Goal: Complete Application Form: Complete application form

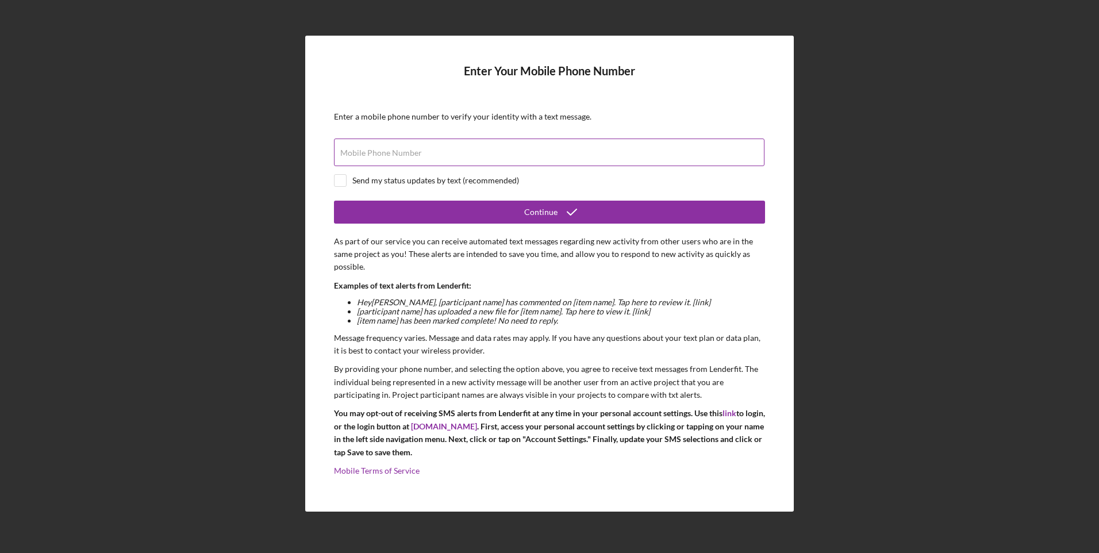
click at [472, 150] on div "Mobile Phone Number" at bounding box center [549, 152] width 431 height 29
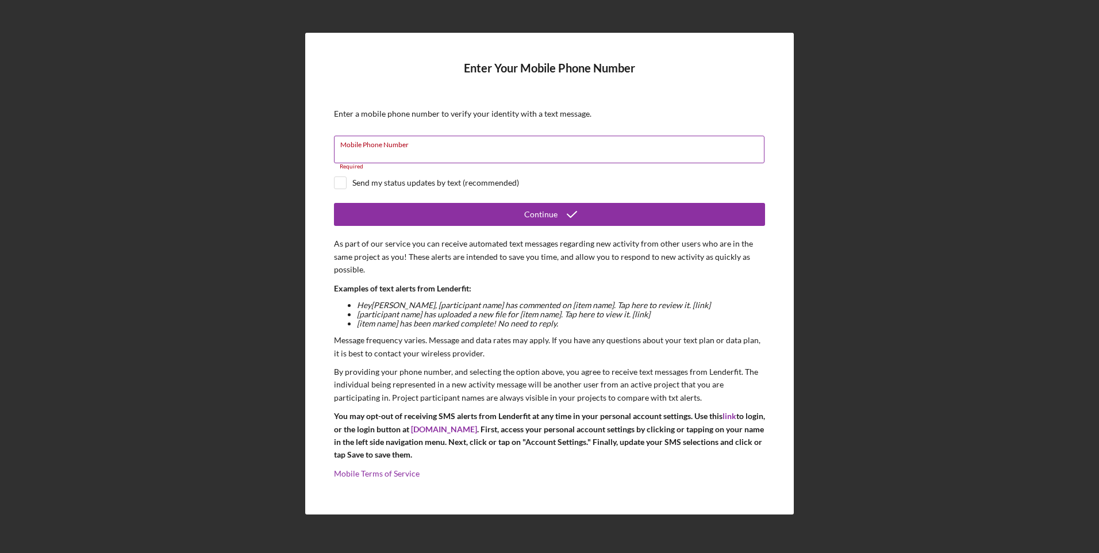
click at [514, 155] on input "Mobile Phone Number" at bounding box center [549, 150] width 430 height 28
click at [432, 159] on input "Mobile Phone Number" at bounding box center [549, 150] width 430 height 28
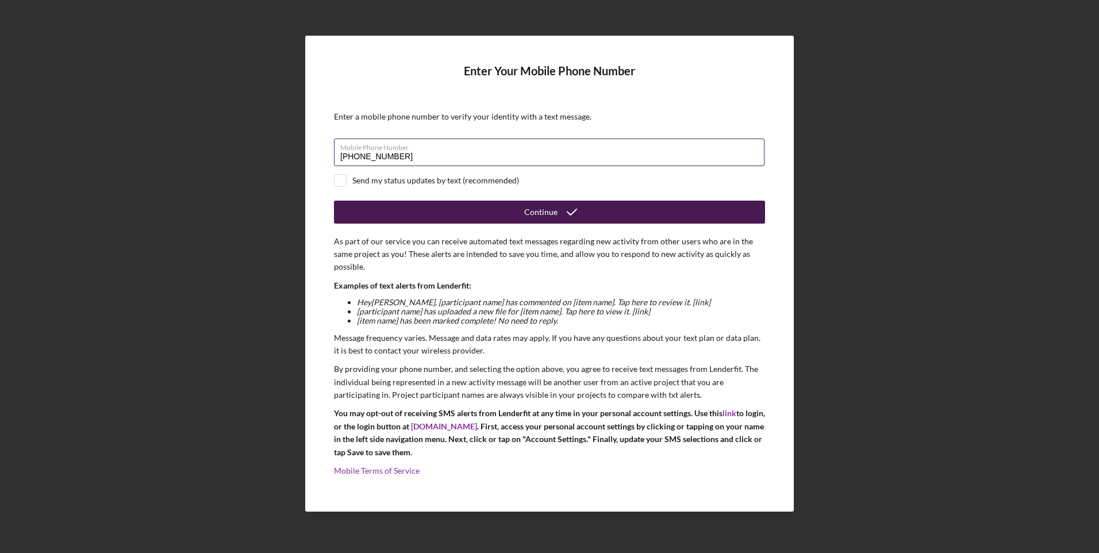
type input "[PHONE_NUMBER]"
click at [538, 211] on div "Continue" at bounding box center [540, 212] width 33 height 23
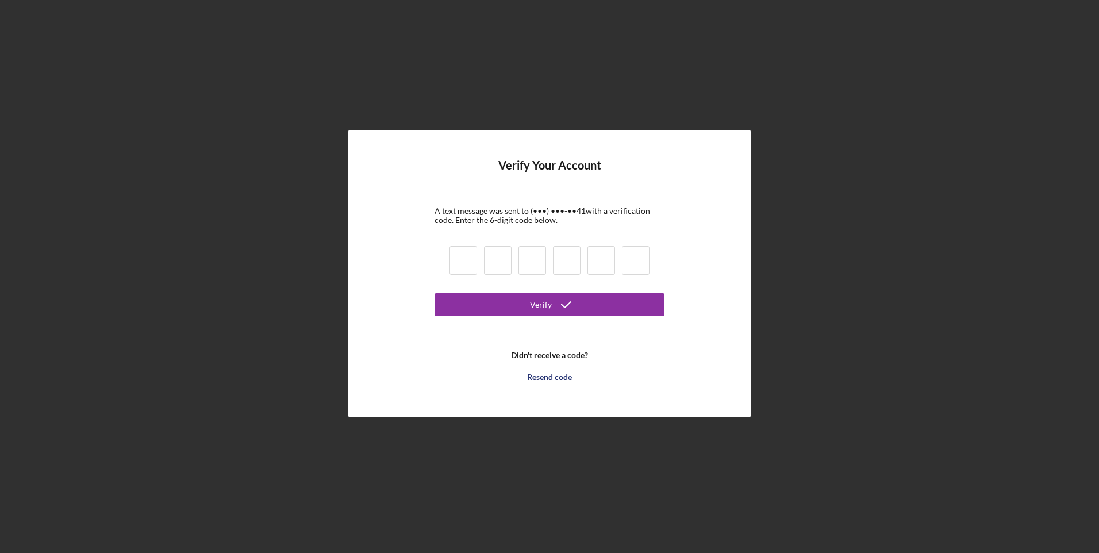
click at [471, 254] on input at bounding box center [463, 260] width 28 height 29
click at [573, 185] on h4 "Verify Your Account" at bounding box center [549, 174] width 103 height 30
click at [471, 260] on input at bounding box center [463, 260] width 28 height 29
click at [1023, 225] on div "Verify Your Account A text message was sent to (•••) •••-•• 41 with a verificat…" at bounding box center [549, 273] width 1087 height 547
click at [471, 268] on input at bounding box center [463, 260] width 28 height 29
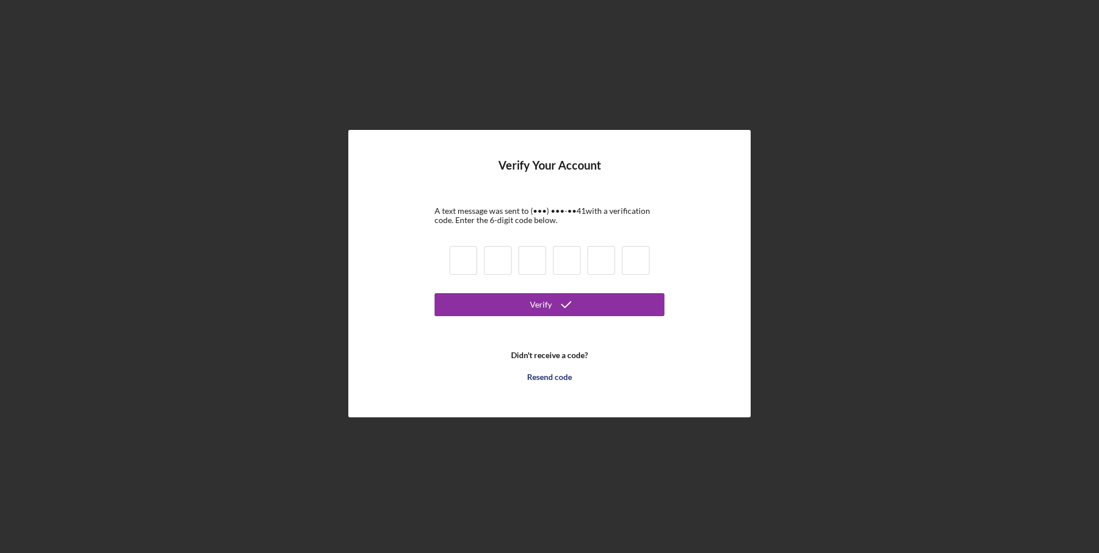
click at [546, 355] on b "Didn't receive a code?" at bounding box center [549, 355] width 77 height 9
click at [546, 376] on div "Resend code" at bounding box center [549, 376] width 45 height 23
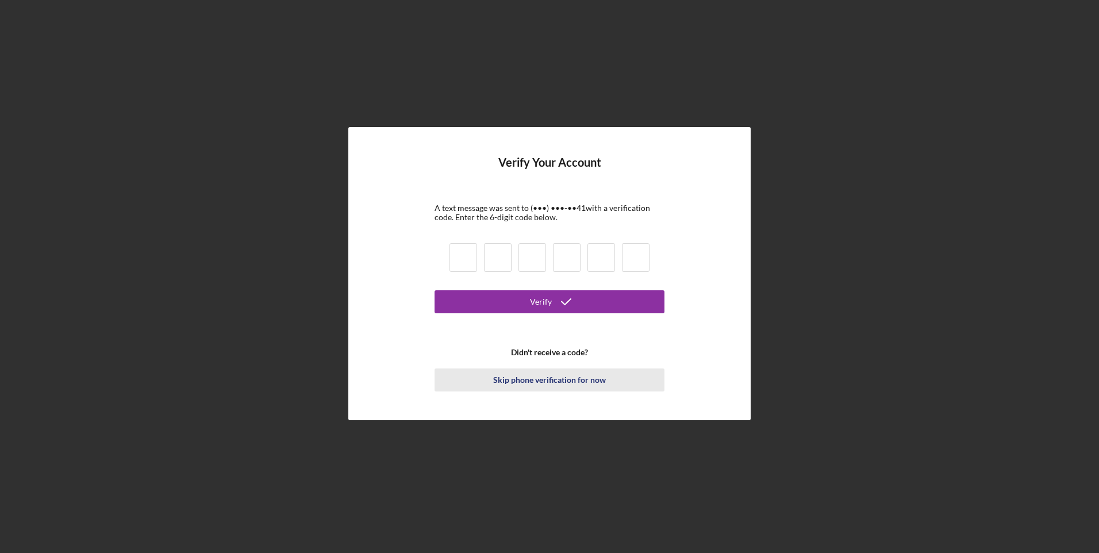
click at [563, 379] on div "Skip phone verification for now" at bounding box center [549, 379] width 113 height 23
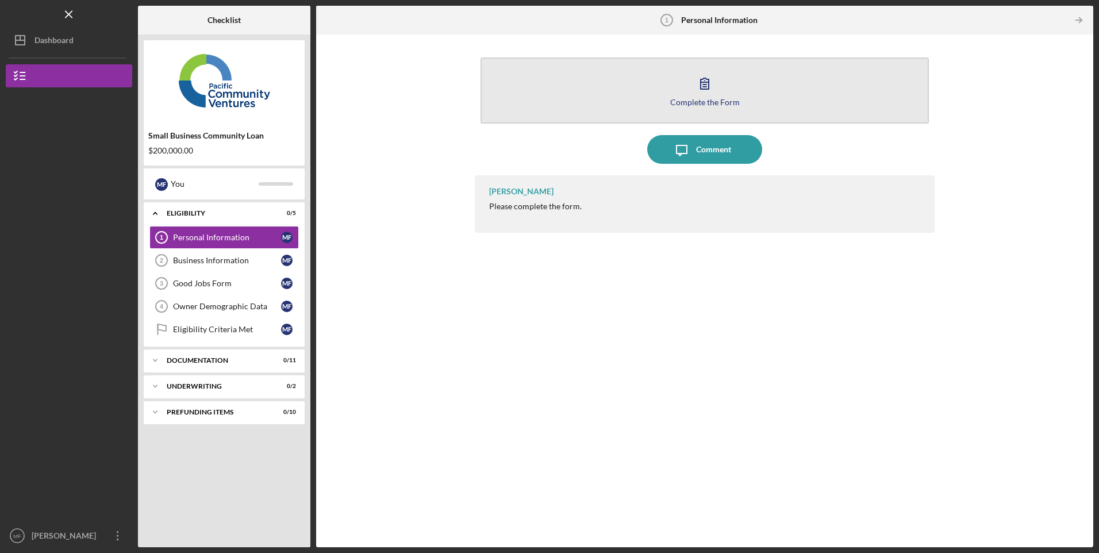
click at [674, 87] on button "Complete the Form Form" at bounding box center [704, 90] width 448 height 66
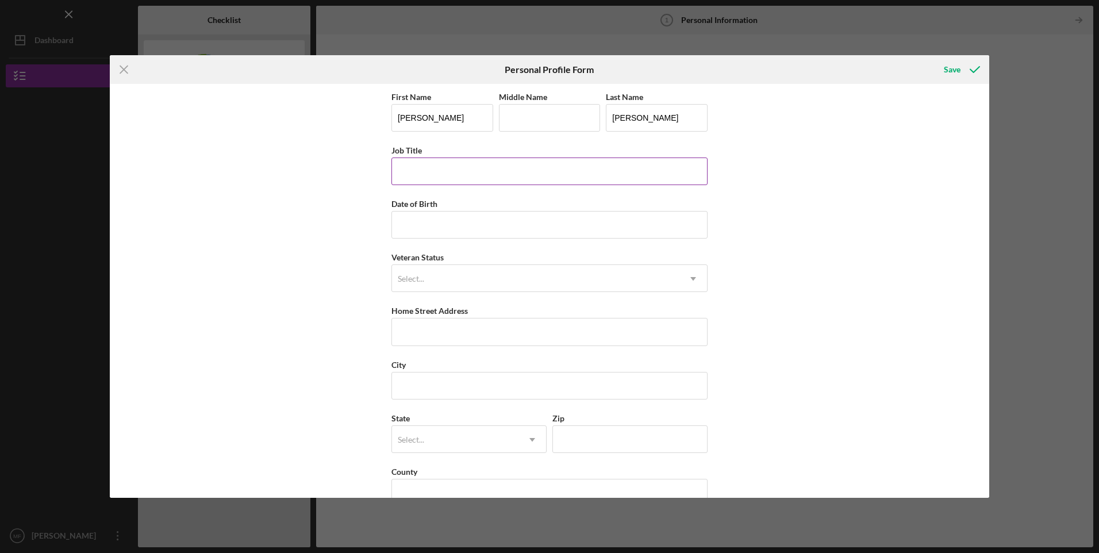
click at [535, 171] on input "Job Title" at bounding box center [549, 171] width 316 height 28
type input "CEO/OWNER"
click at [515, 221] on input "Date of Birth" at bounding box center [549, 225] width 316 height 28
type input "[DATE]"
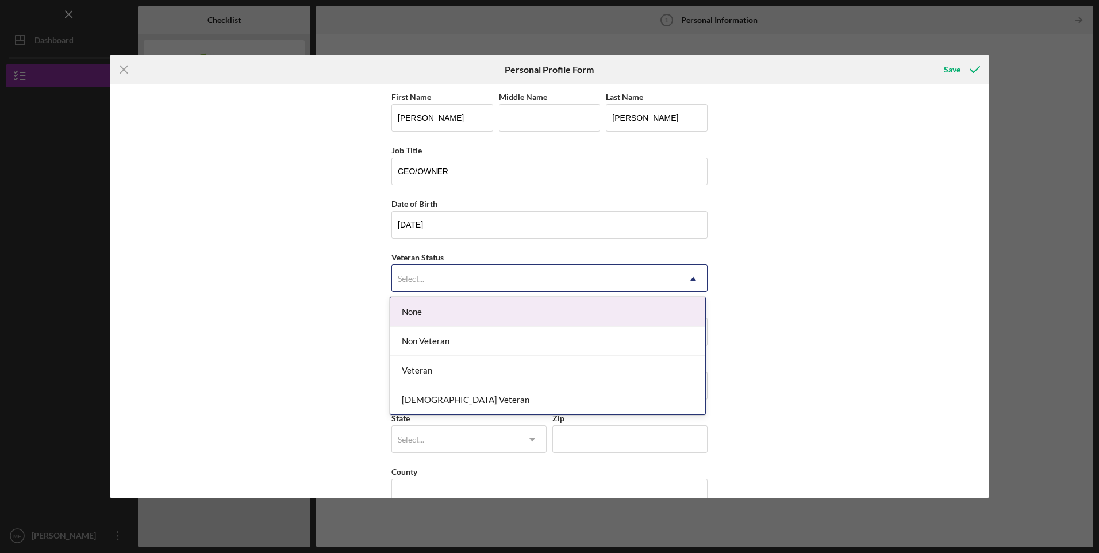
click at [530, 276] on div "Select..." at bounding box center [535, 278] width 287 height 26
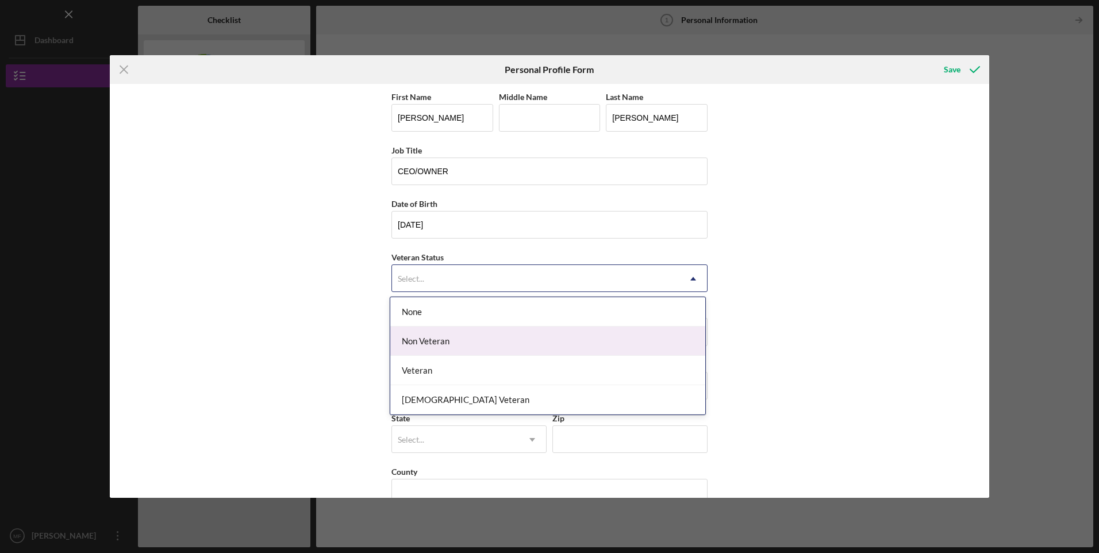
click at [426, 337] on div "Non Veteran" at bounding box center [547, 340] width 315 height 29
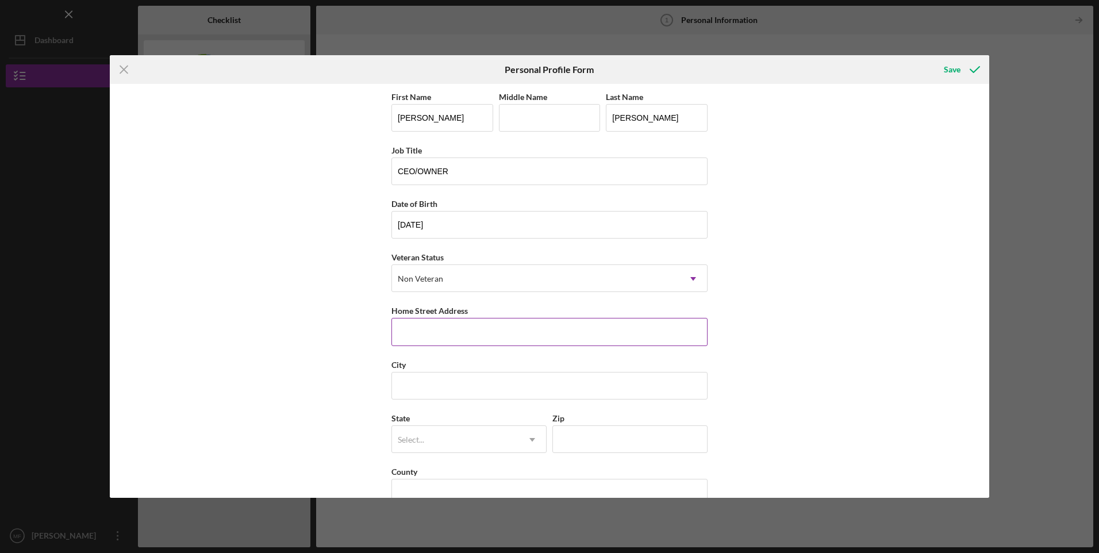
click at [504, 337] on input "Home Street Address" at bounding box center [549, 332] width 316 height 28
type input "5914 [GEOGRAPHIC_DATA] DR"
type input "b"
type input "BAKERSFIELD"
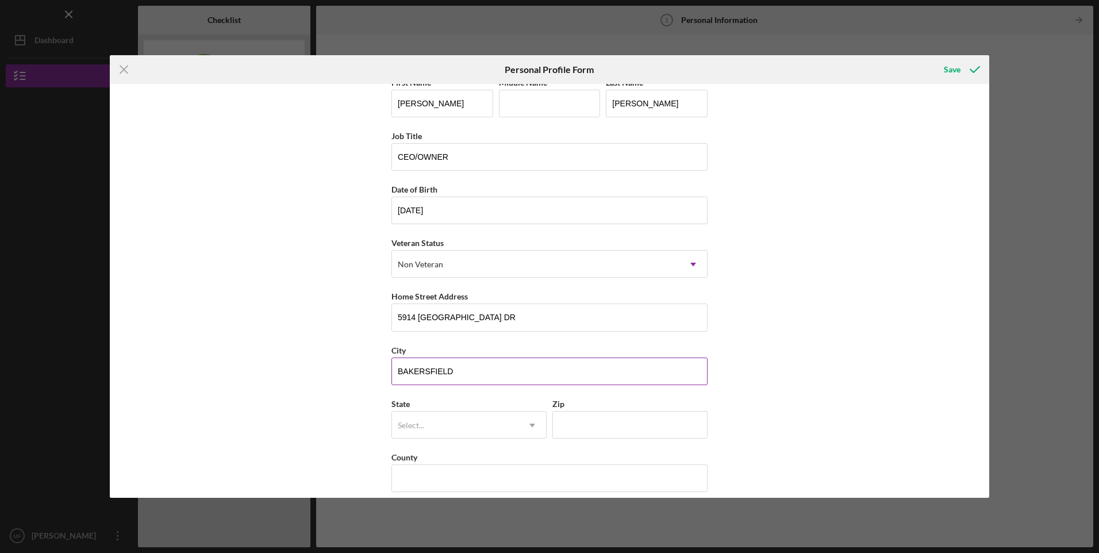
scroll to position [26, 0]
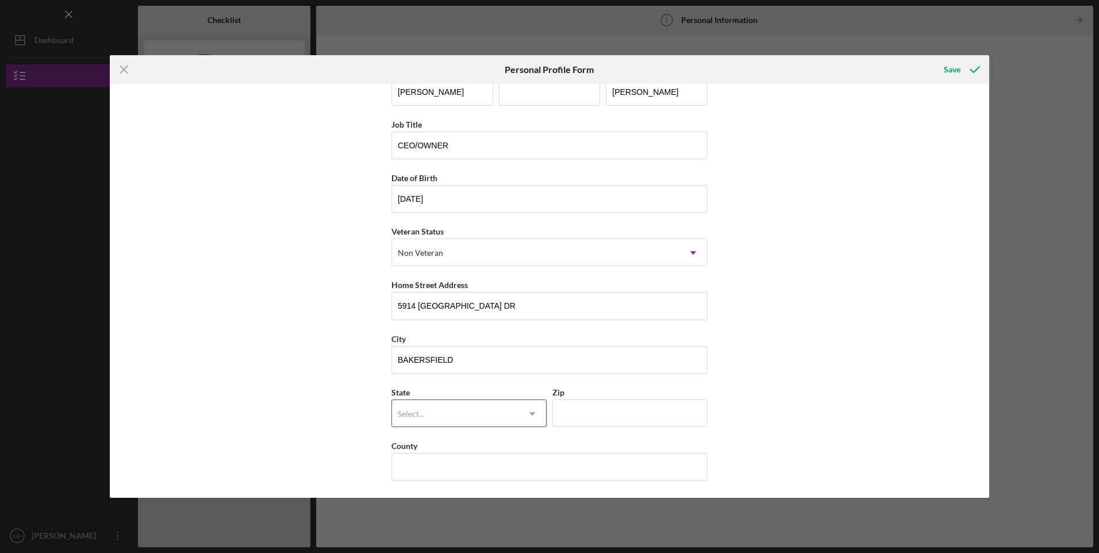
click at [507, 417] on div "Select..." at bounding box center [455, 414] width 126 height 26
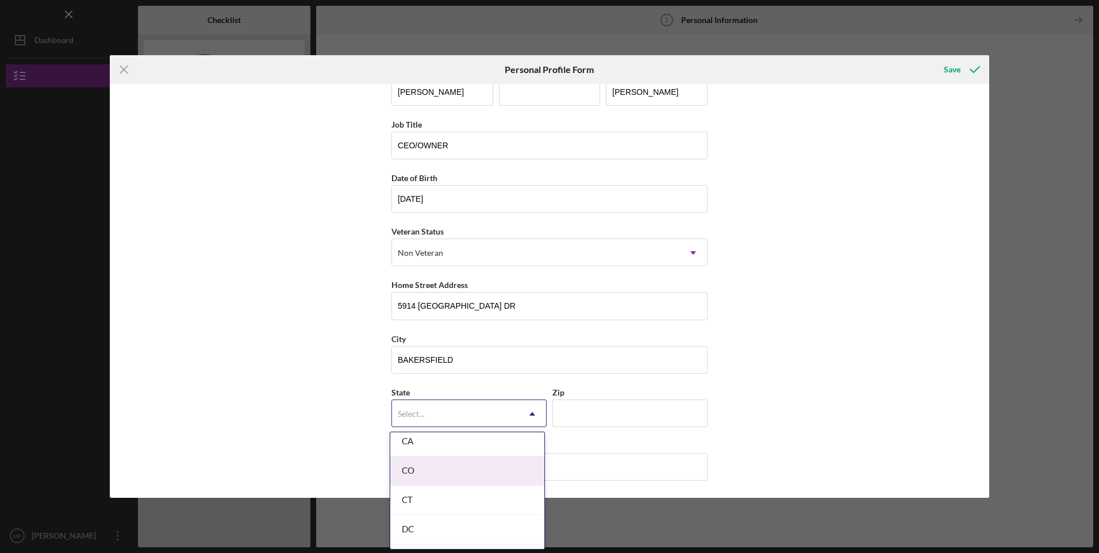
scroll to position [287, 0]
drag, startPoint x: 432, startPoint y: 482, endPoint x: 455, endPoint y: 482, distance: 23.6
click at [432, 483] on div "CA" at bounding box center [467, 481] width 154 height 29
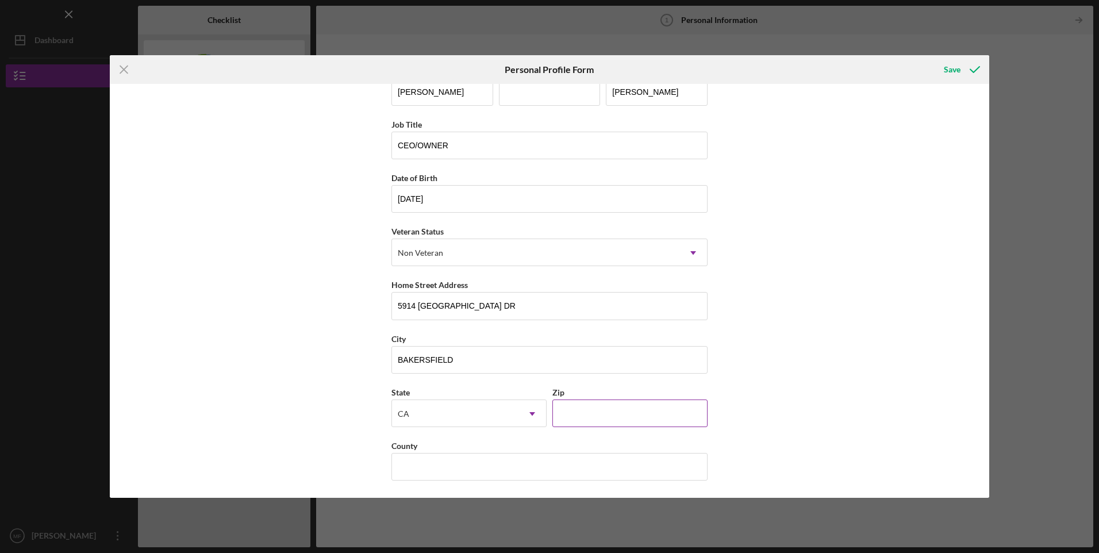
click at [630, 416] on input "Zip" at bounding box center [629, 413] width 155 height 28
click at [630, 415] on input "Zip" at bounding box center [629, 413] width 155 height 28
type input "93313"
click at [584, 455] on input "County" at bounding box center [549, 467] width 316 height 28
type input "[GEOGRAPHIC_DATA]"
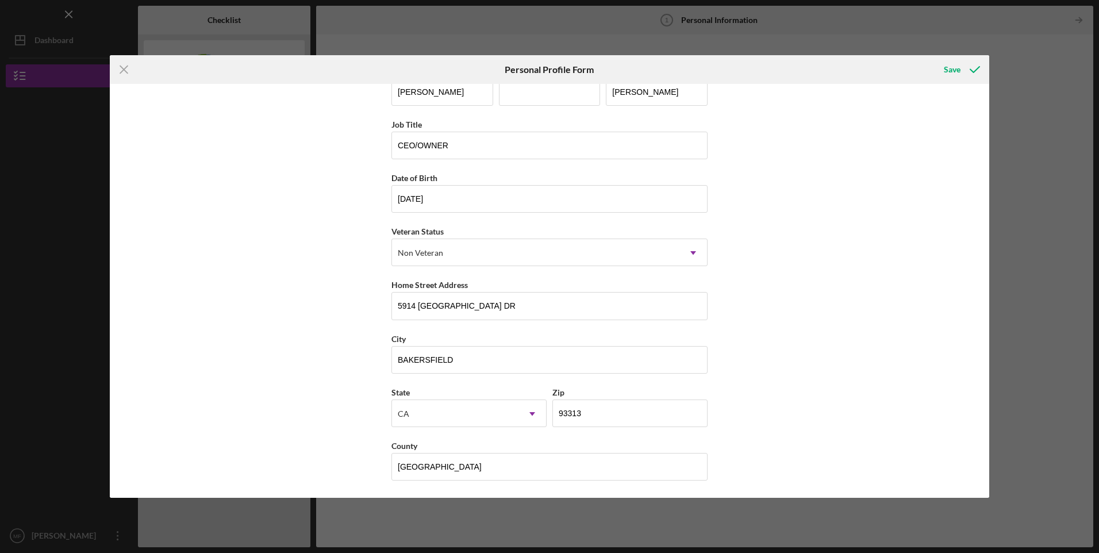
click at [752, 397] on div "First Name [PERSON_NAME] Middle Name Last Name [PERSON_NAME] Job Title CEO/OWNE…" at bounding box center [549, 291] width 879 height 414
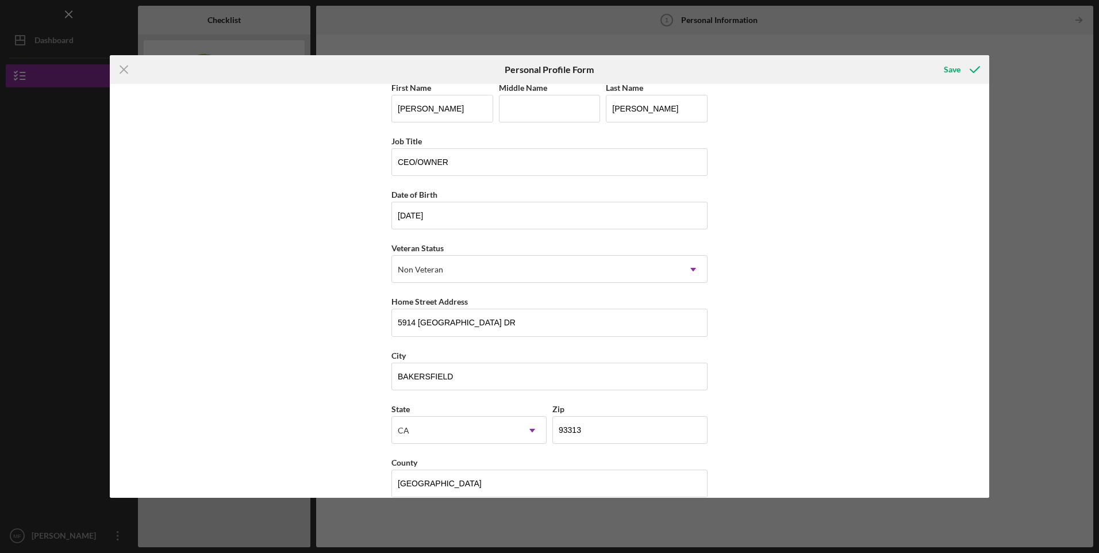
scroll to position [0, 0]
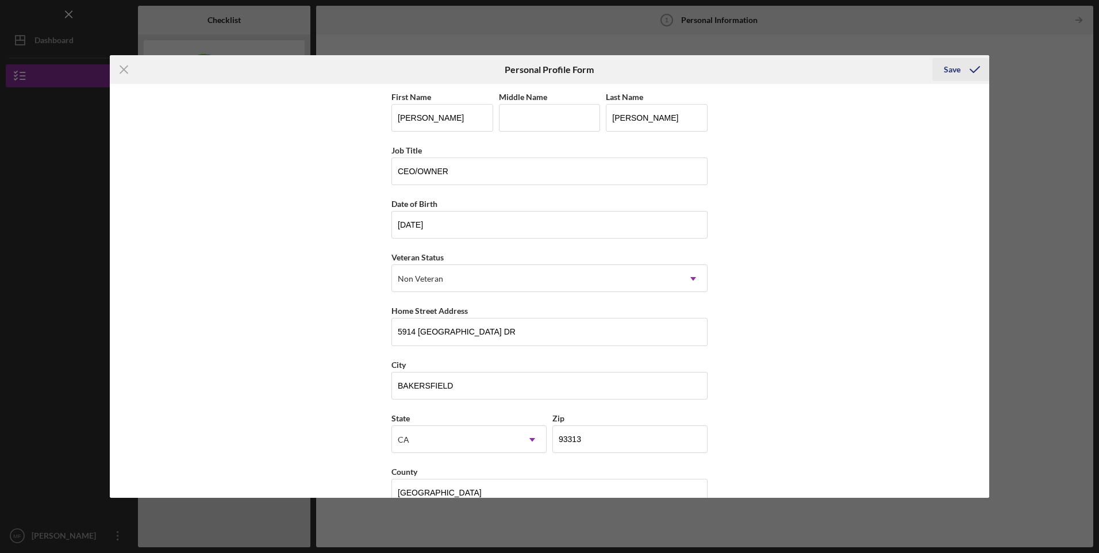
click at [952, 67] on div "Save" at bounding box center [952, 69] width 17 height 23
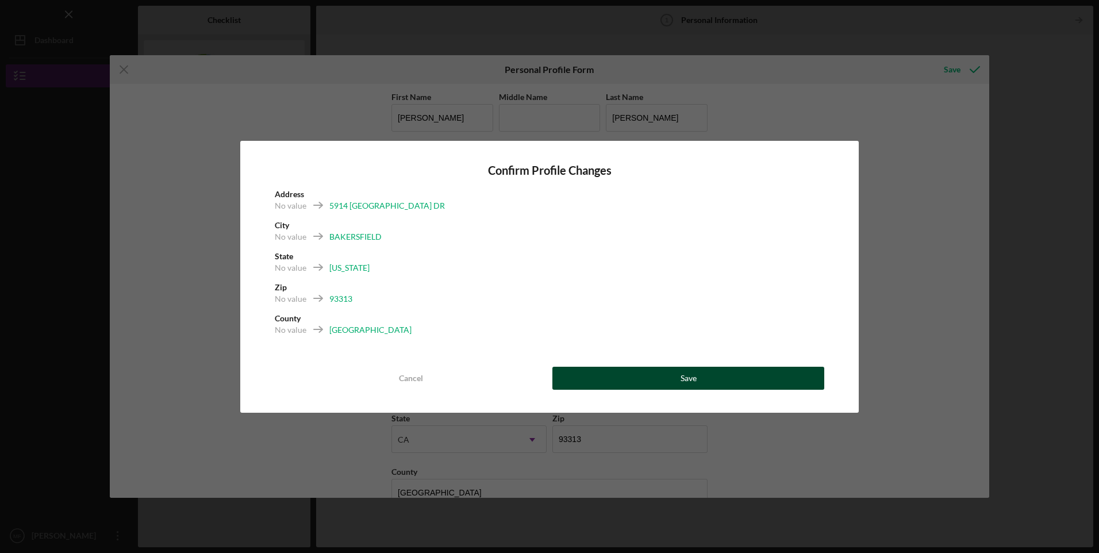
click at [711, 370] on button "Save" at bounding box center [688, 378] width 272 height 23
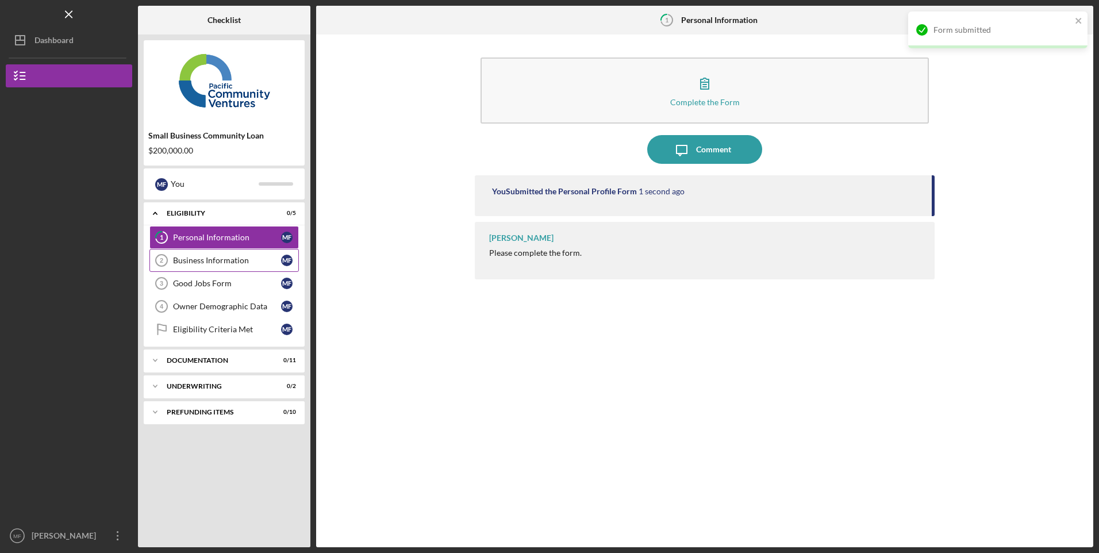
click at [197, 258] on div "Business Information" at bounding box center [227, 260] width 108 height 9
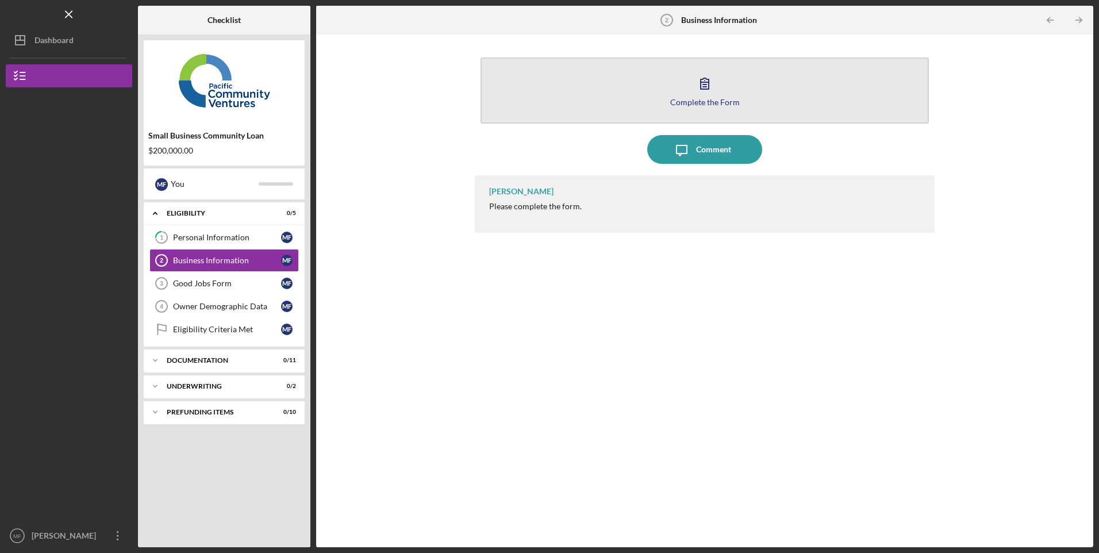
click at [745, 88] on button "Complete the Form Form" at bounding box center [704, 90] width 448 height 66
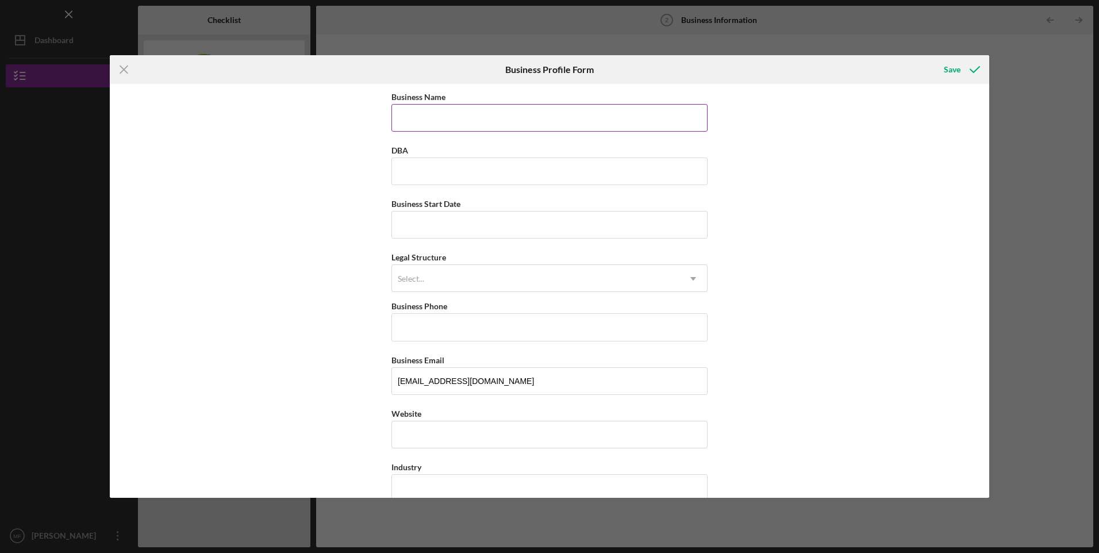
drag, startPoint x: 468, startPoint y: 123, endPoint x: 481, endPoint y: 113, distance: 16.8
click at [468, 123] on input "Business Name" at bounding box center [549, 118] width 316 height 28
type input "[PERSON_NAME] 1, INC"
type input "[DATE]"
click at [460, 286] on div "Select..." at bounding box center [535, 278] width 287 height 26
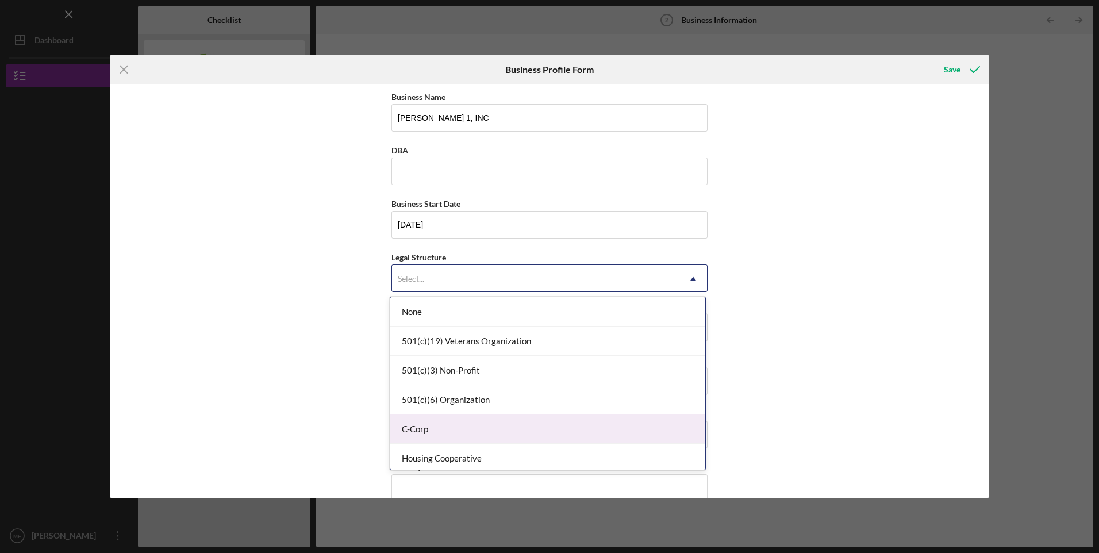
scroll to position [267, 0]
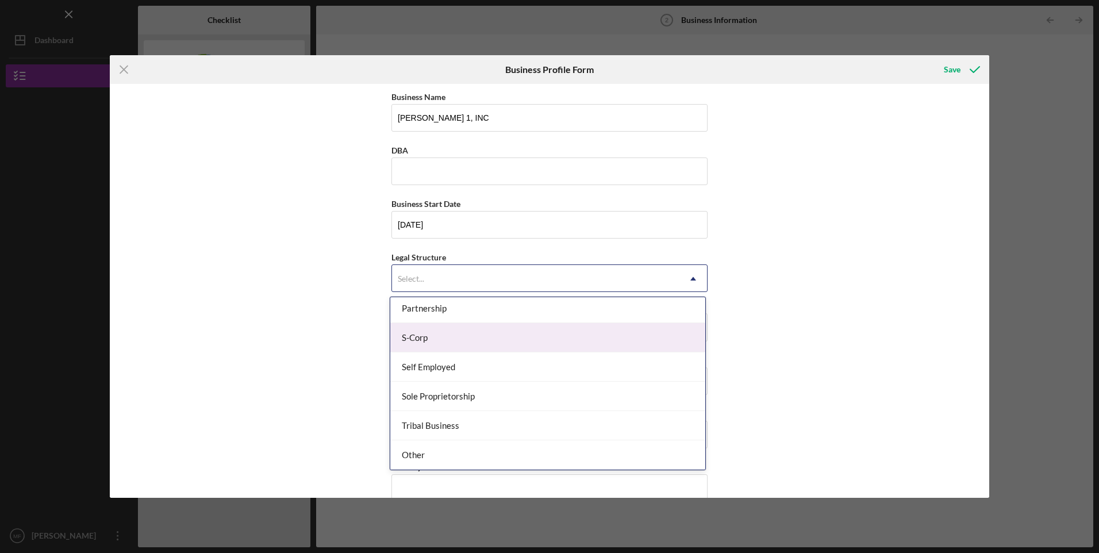
click at [437, 344] on div "S-Corp" at bounding box center [547, 337] width 315 height 29
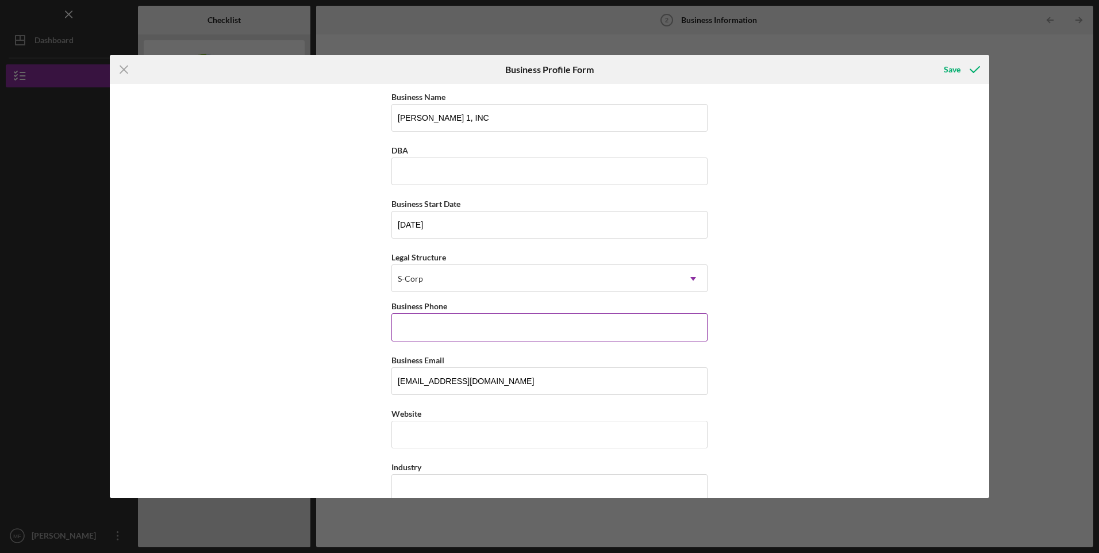
click at [448, 324] on input "Business Phone" at bounding box center [549, 327] width 316 height 28
type input "[PHONE_NUMBER]"
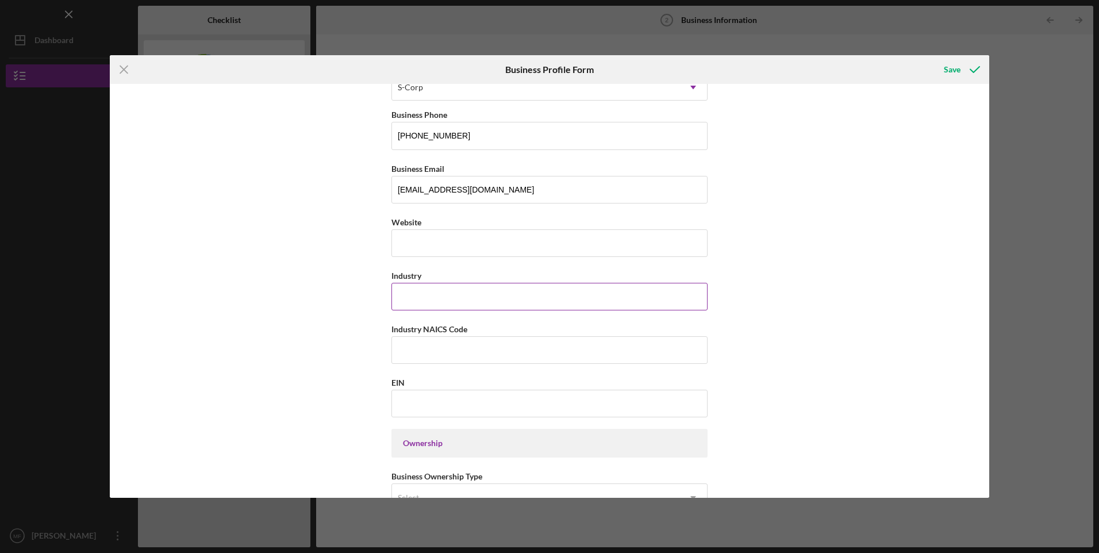
click at [472, 298] on input "Industry" at bounding box center [549, 297] width 316 height 28
click at [539, 347] on input "Industry NAICS Code" at bounding box center [549, 350] width 316 height 28
drag, startPoint x: 441, startPoint y: 299, endPoint x: 378, endPoint y: 298, distance: 63.8
click at [378, 298] on div "Business Name [PERSON_NAME] 1, INC DBA Business Start Date [DATE] Legal Structu…" at bounding box center [549, 291] width 879 height 414
click at [453, 358] on input "Industry NAICS Code" at bounding box center [549, 350] width 316 height 28
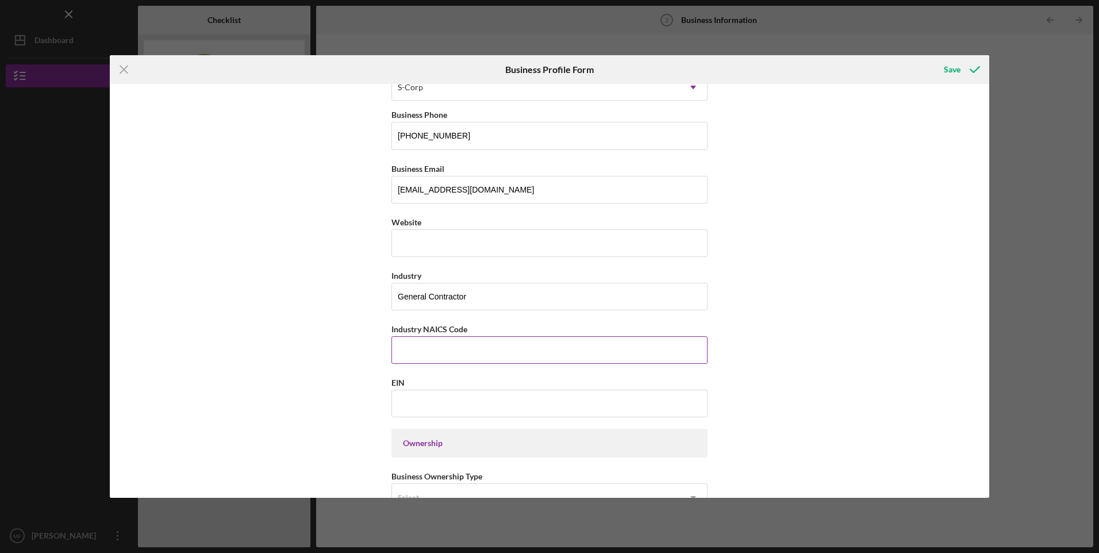
click at [499, 349] on input "Industry NAICS Code" at bounding box center [549, 350] width 316 height 28
click at [503, 295] on input "General Contractor" at bounding box center [549, 297] width 316 height 28
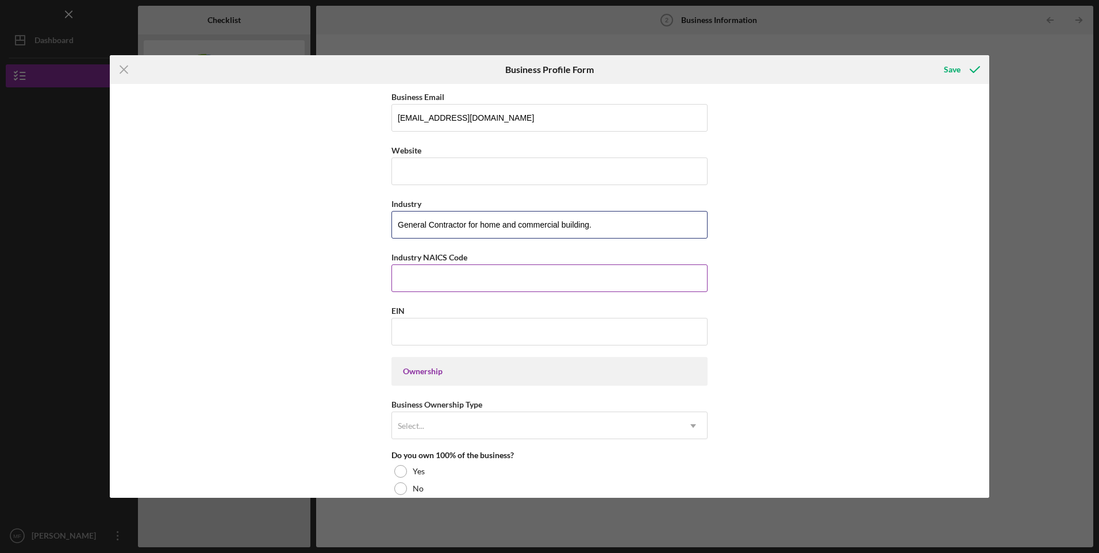
scroll to position [287, 0]
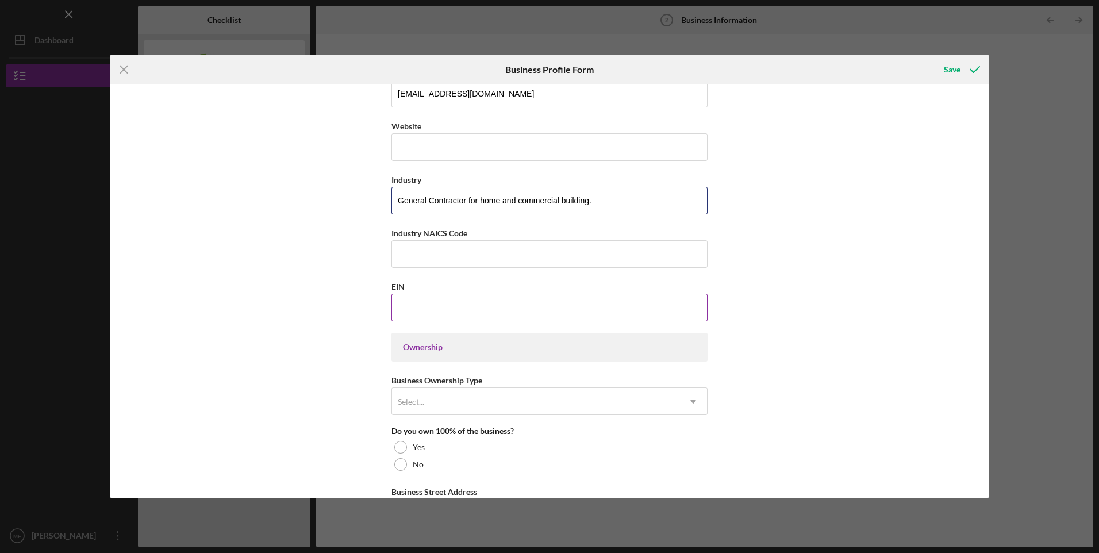
type input "General Contractor for home and commercial building."
click at [483, 310] on input "EIN" at bounding box center [549, 308] width 316 height 28
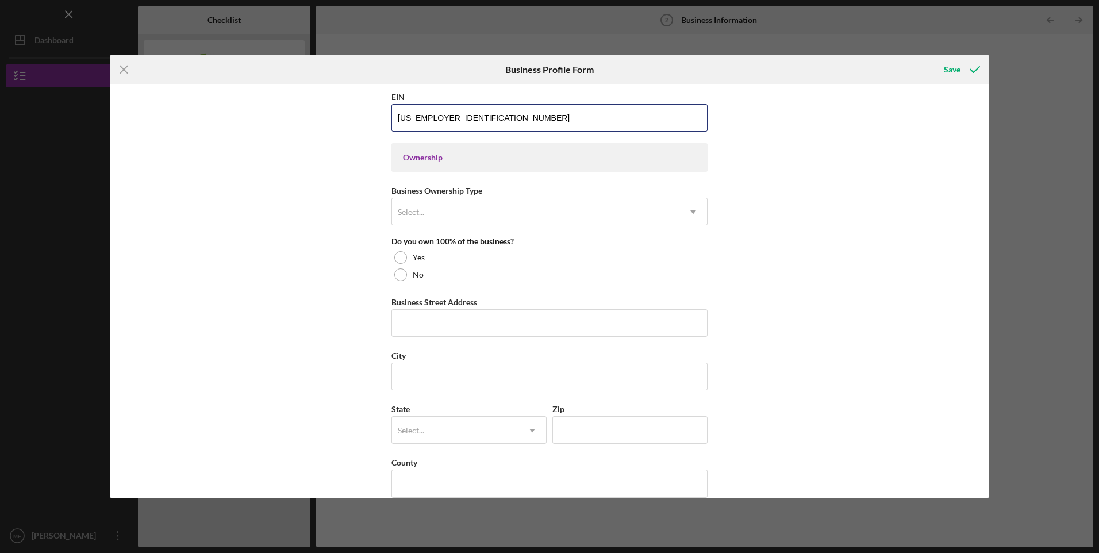
scroll to position [479, 0]
type input "[US_EMPLOYER_IDENTIFICATION_NUMBER]"
click at [484, 204] on div "Select..." at bounding box center [535, 210] width 287 height 26
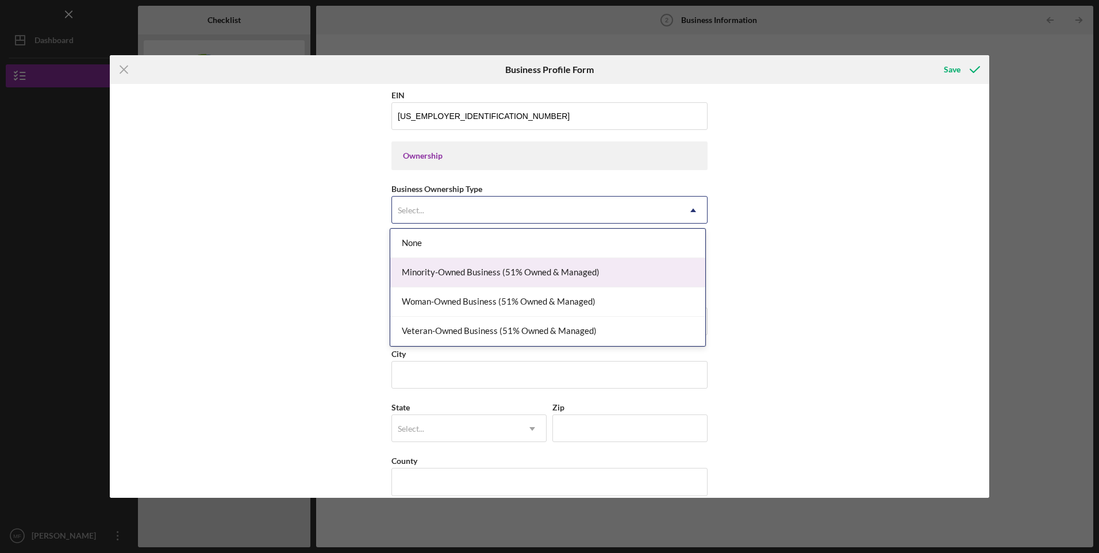
click at [465, 272] on div "Minority-Owned Business (51% Owned & Managed)" at bounding box center [547, 272] width 315 height 29
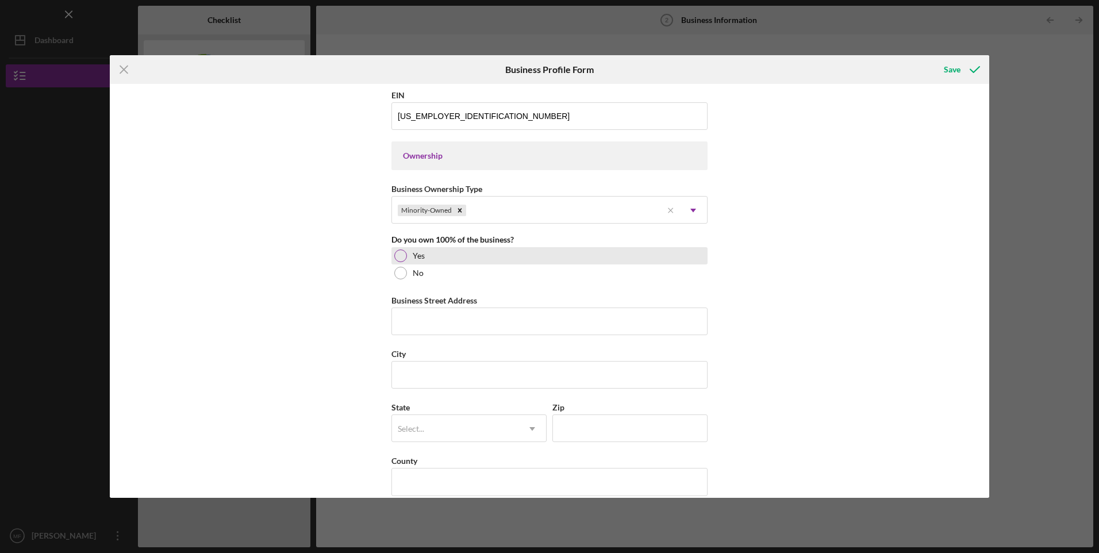
click at [399, 257] on div at bounding box center [400, 255] width 13 height 13
click at [438, 324] on input "Business Street Address" at bounding box center [549, 321] width 316 height 28
type input "5914 [GEOGRAPHIC_DATA] DR"
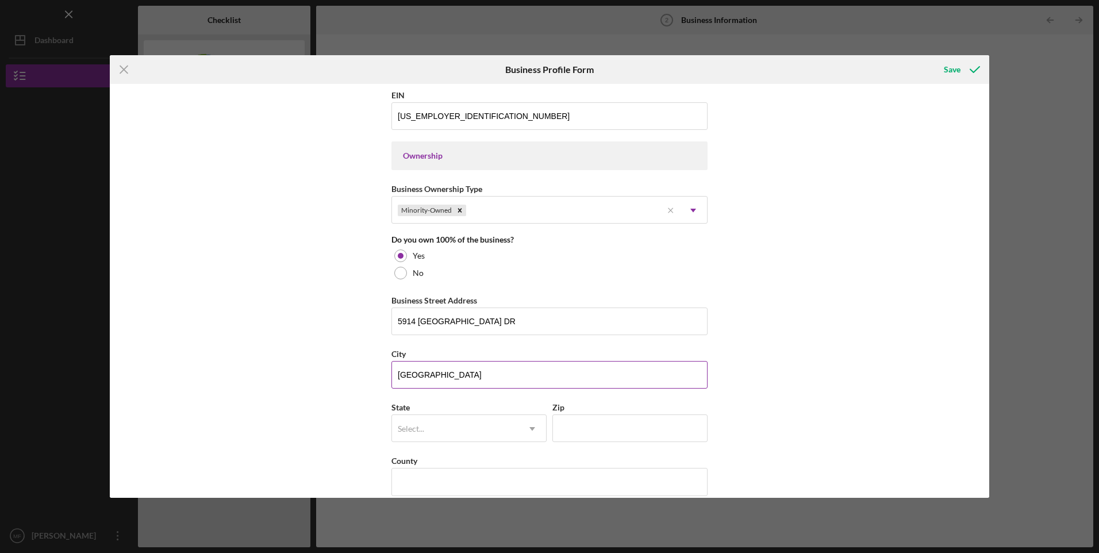
type input "[GEOGRAPHIC_DATA]"
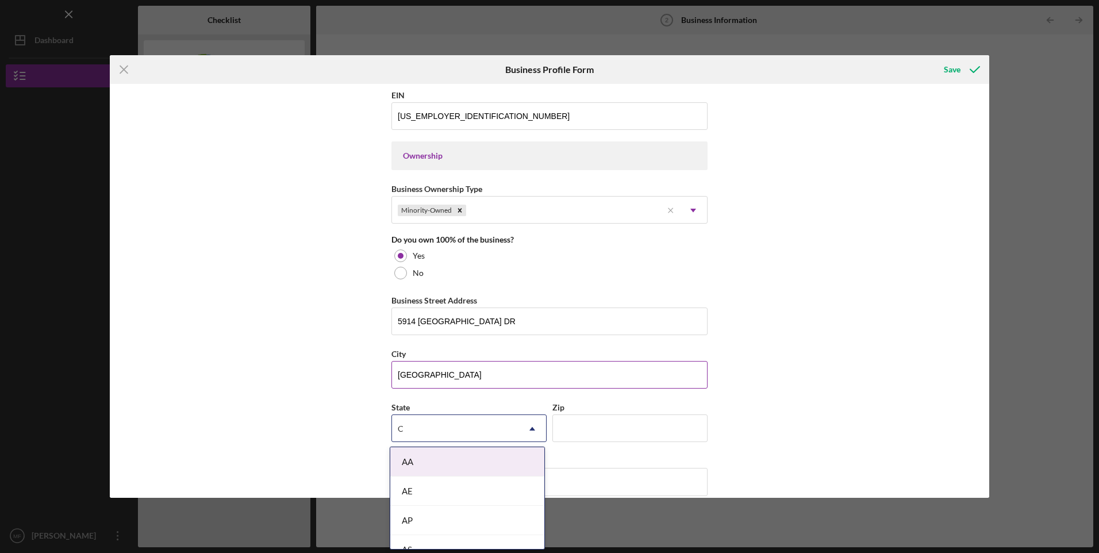
type input "CA"
click at [461, 520] on div "CA" at bounding box center [467, 520] width 154 height 29
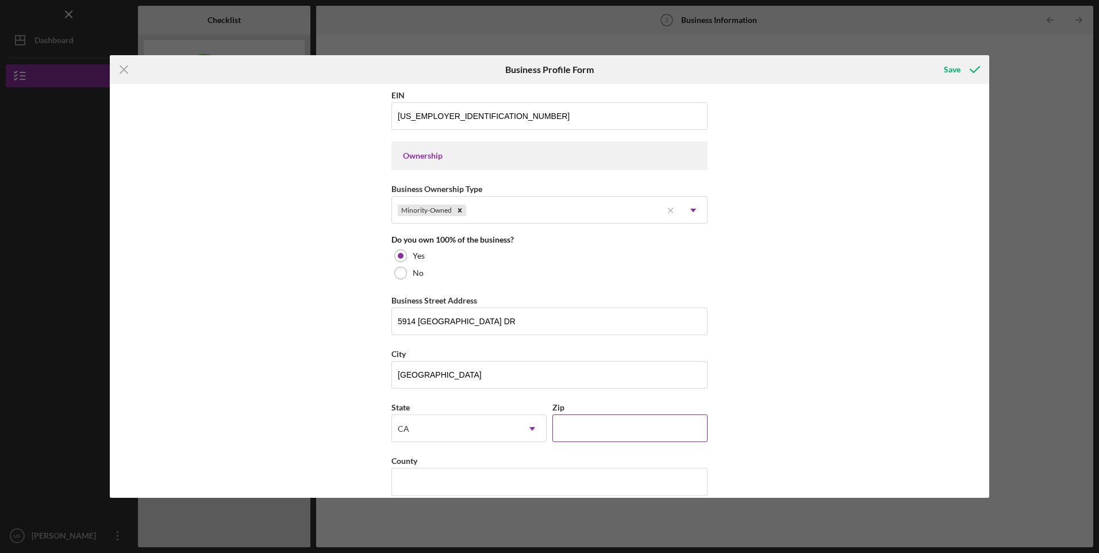
click at [594, 433] on input "Zip" at bounding box center [629, 428] width 155 height 28
type input "93313"
click at [839, 410] on div "Business Name [PERSON_NAME] 1, INC DBA Business Start Date [DATE] Legal Structu…" at bounding box center [549, 291] width 879 height 414
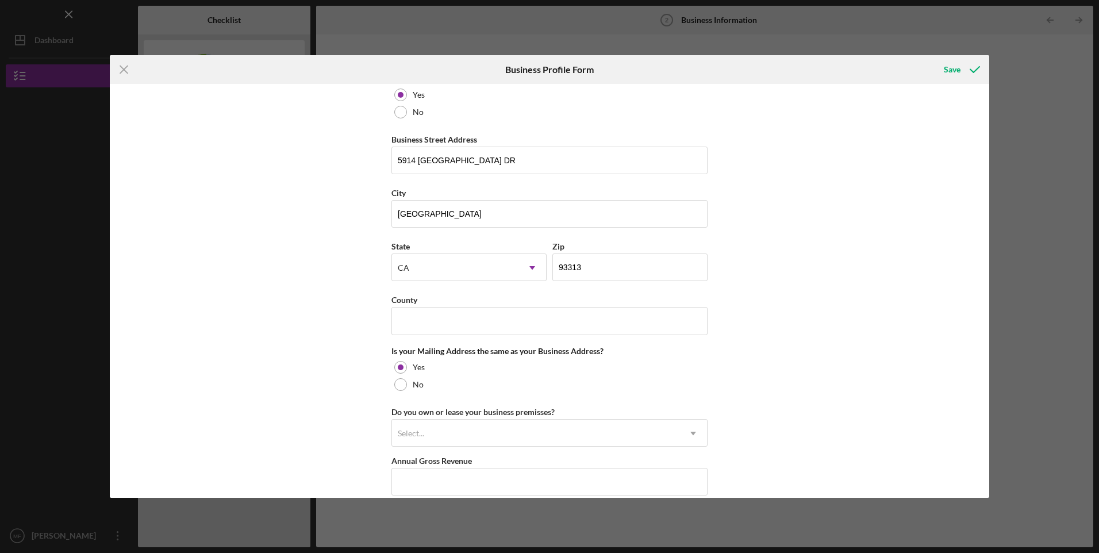
scroll to position [671, 0]
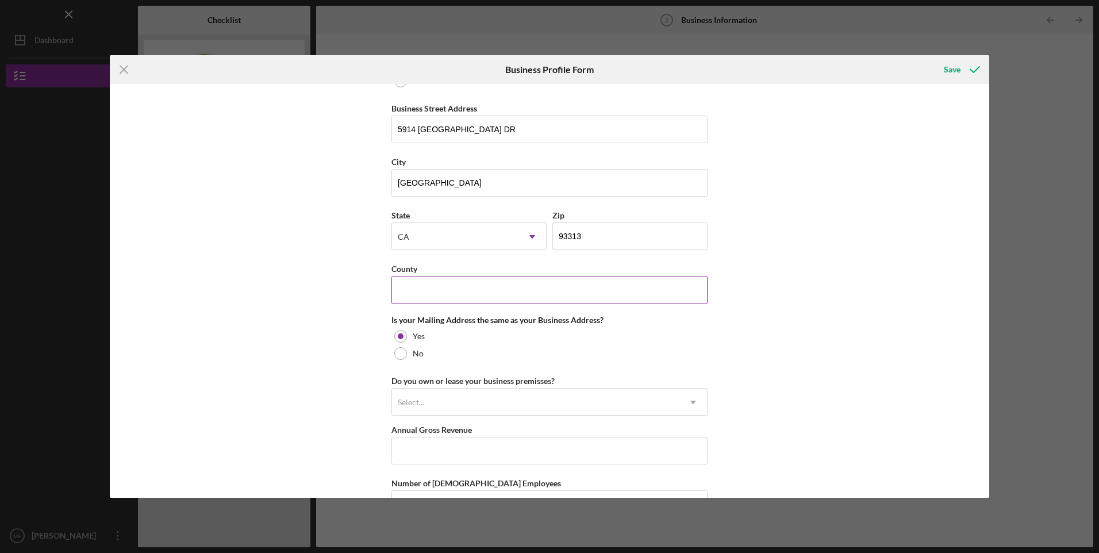
click at [478, 291] on input "County" at bounding box center [549, 290] width 316 height 28
type input "[GEOGRAPHIC_DATA]"
click at [443, 404] on div "Select..." at bounding box center [535, 402] width 287 height 26
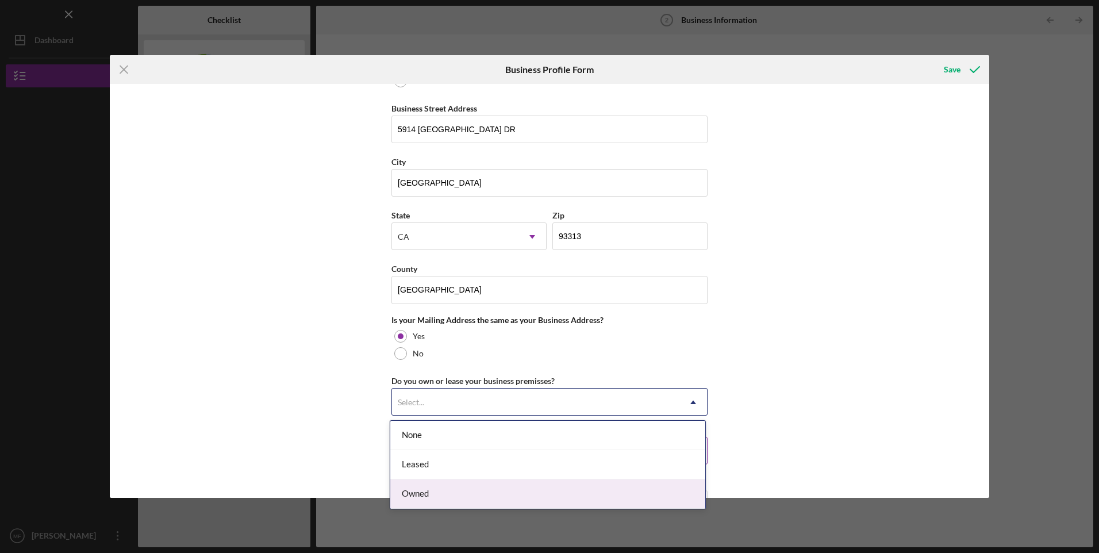
drag, startPoint x: 420, startPoint y: 494, endPoint x: 676, endPoint y: 438, distance: 262.3
click at [419, 493] on div "Owned" at bounding box center [547, 493] width 315 height 29
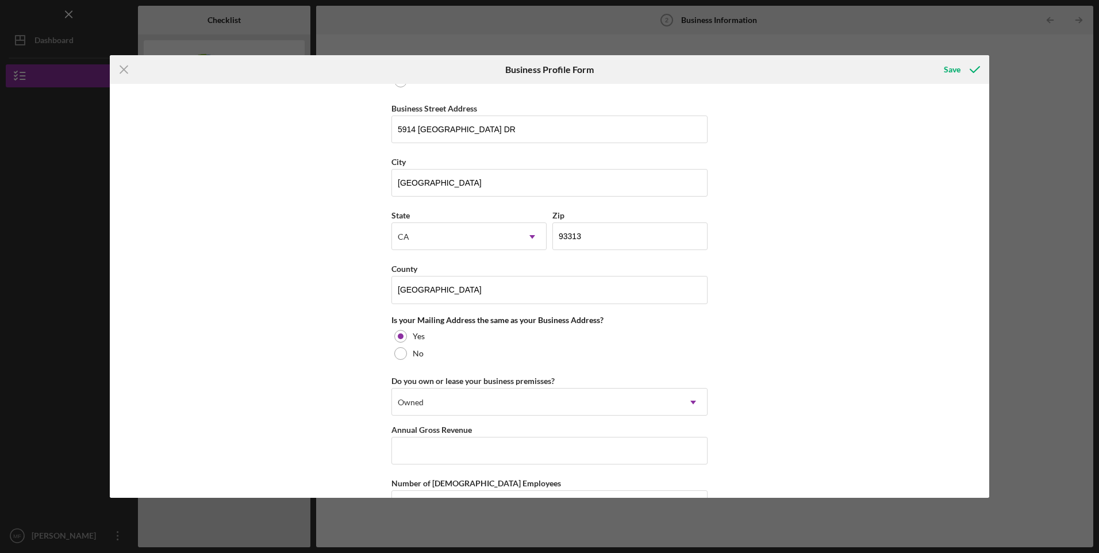
scroll to position [761, 0]
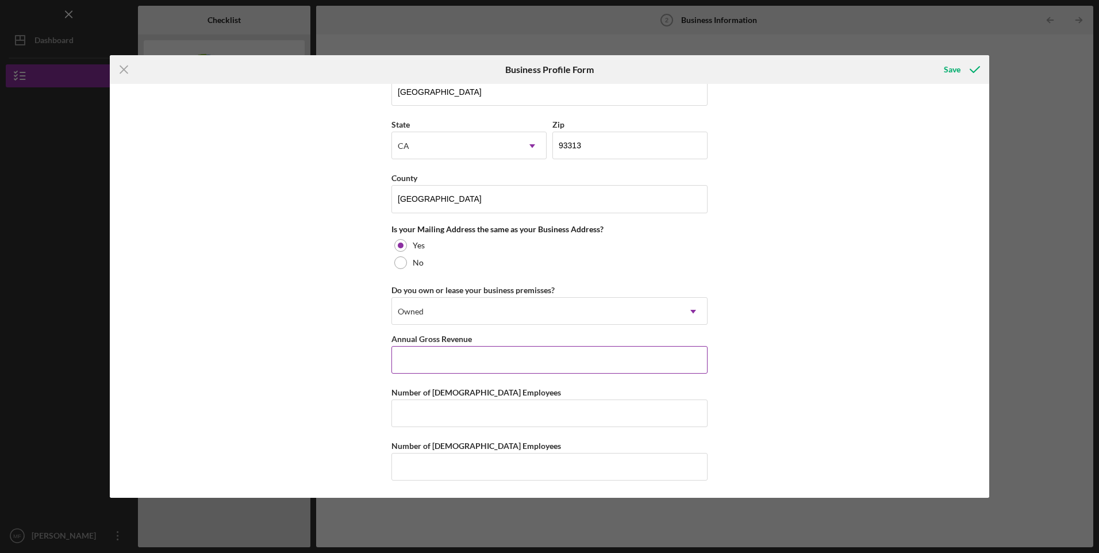
click at [543, 365] on input "Annual Gross Revenue" at bounding box center [549, 360] width 316 height 28
type input "$551,227"
click at [474, 410] on input "Number of [DEMOGRAPHIC_DATA] Employees" at bounding box center [549, 413] width 316 height 28
click at [784, 382] on div "Business Name [PERSON_NAME] 1, INC DBA Business Start Date [DATE] Legal Structu…" at bounding box center [549, 291] width 879 height 414
click at [638, 414] on input "Number of [DEMOGRAPHIC_DATA] Employees" at bounding box center [549, 413] width 316 height 28
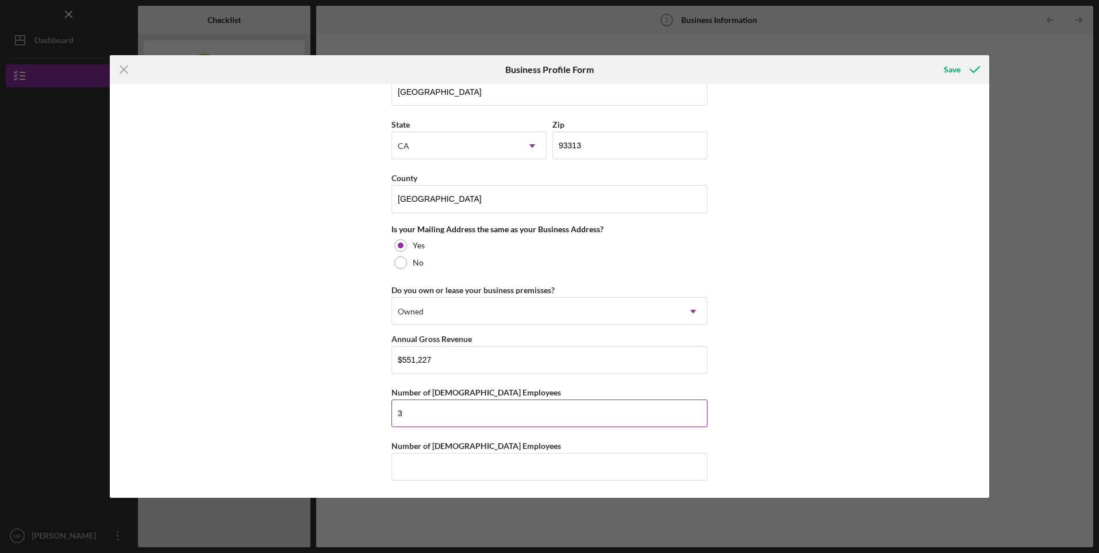
type input "3"
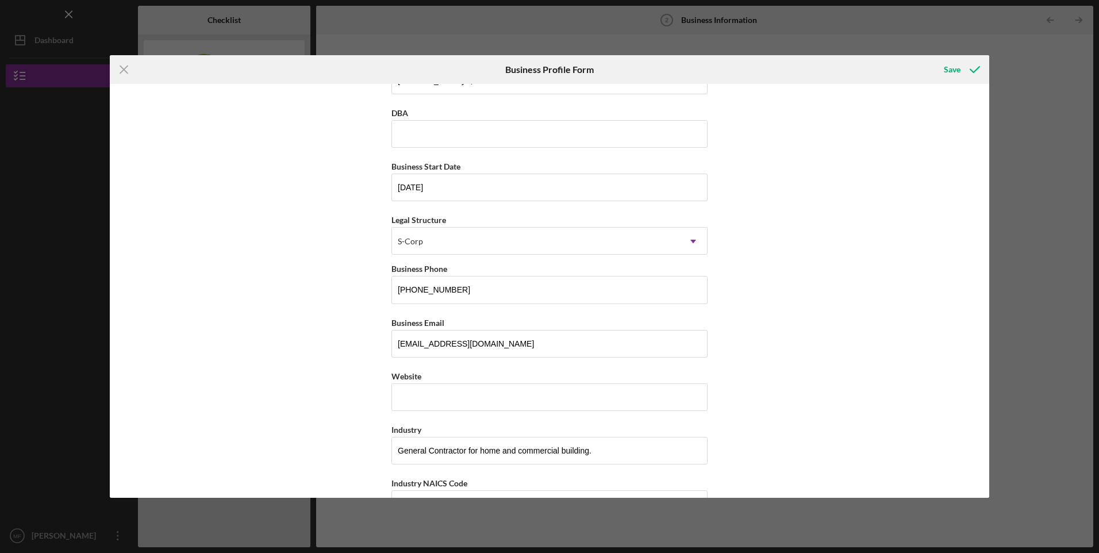
scroll to position [0, 0]
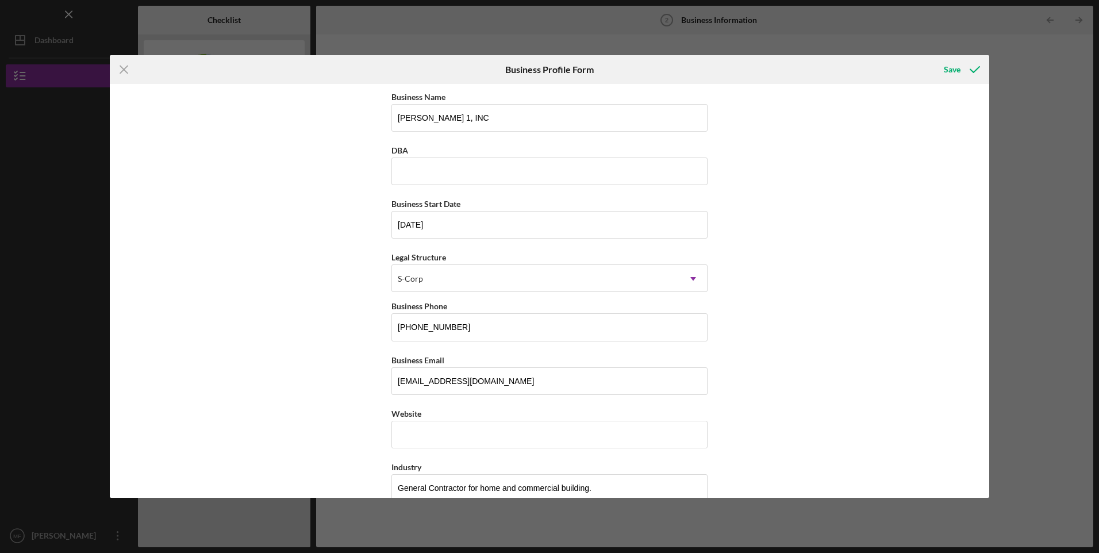
type input "5"
click at [959, 68] on div "Save" at bounding box center [952, 69] width 17 height 23
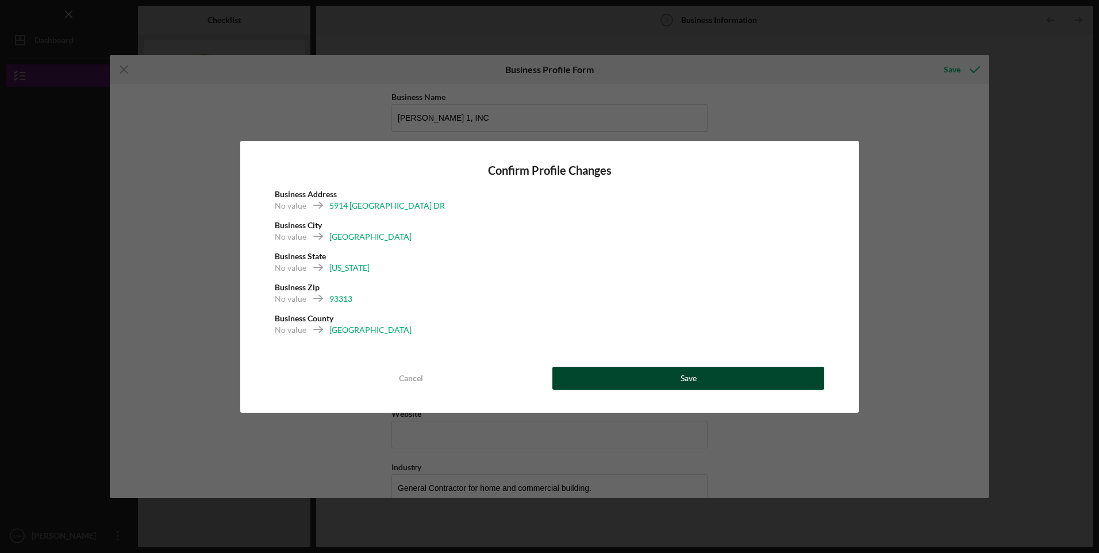
click at [679, 382] on button "Save" at bounding box center [688, 378] width 272 height 23
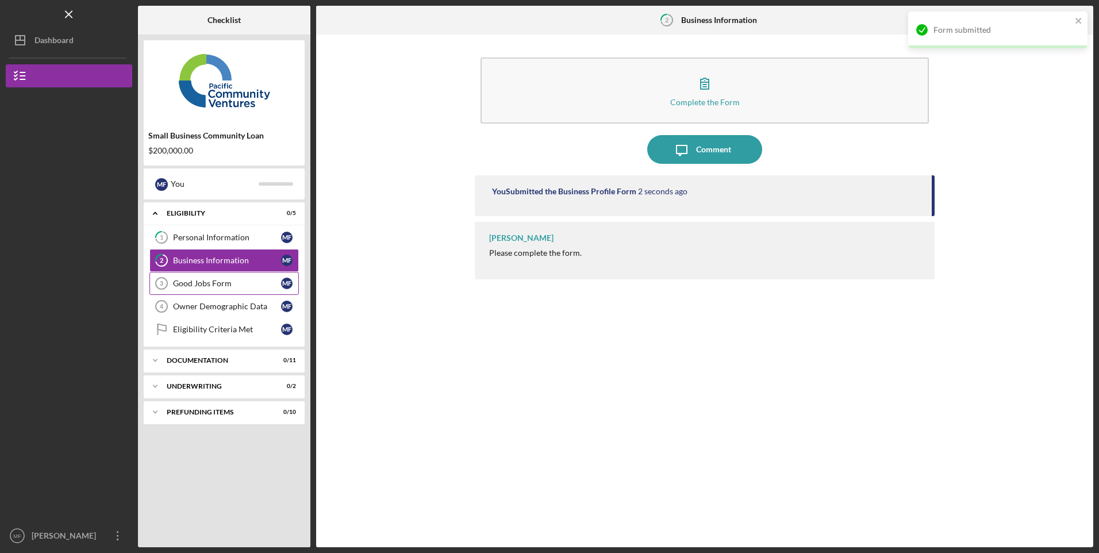
click at [214, 285] on div "Good Jobs Form" at bounding box center [227, 283] width 108 height 9
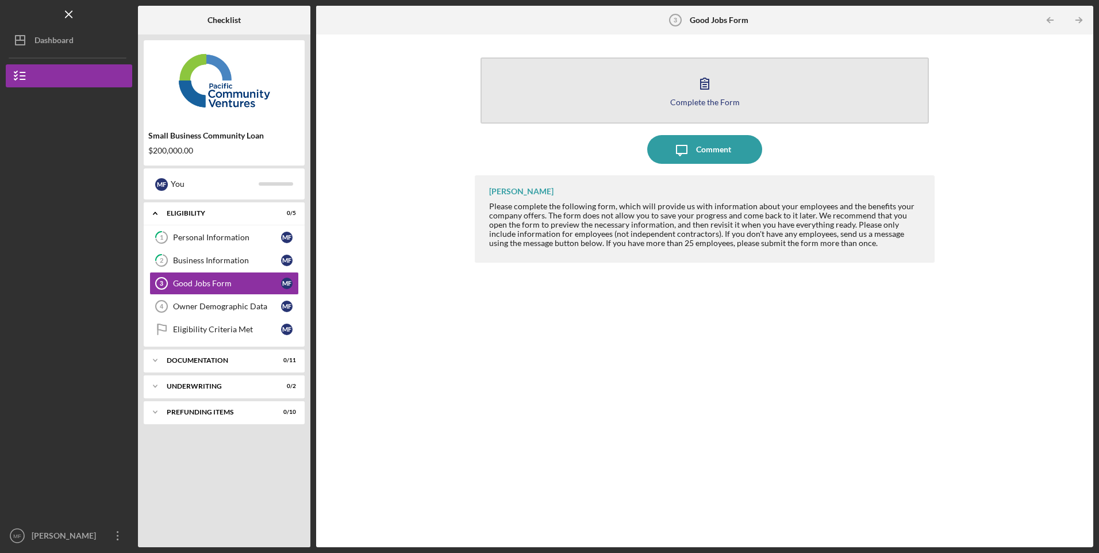
click at [749, 78] on button "Complete the Form Form" at bounding box center [704, 90] width 448 height 66
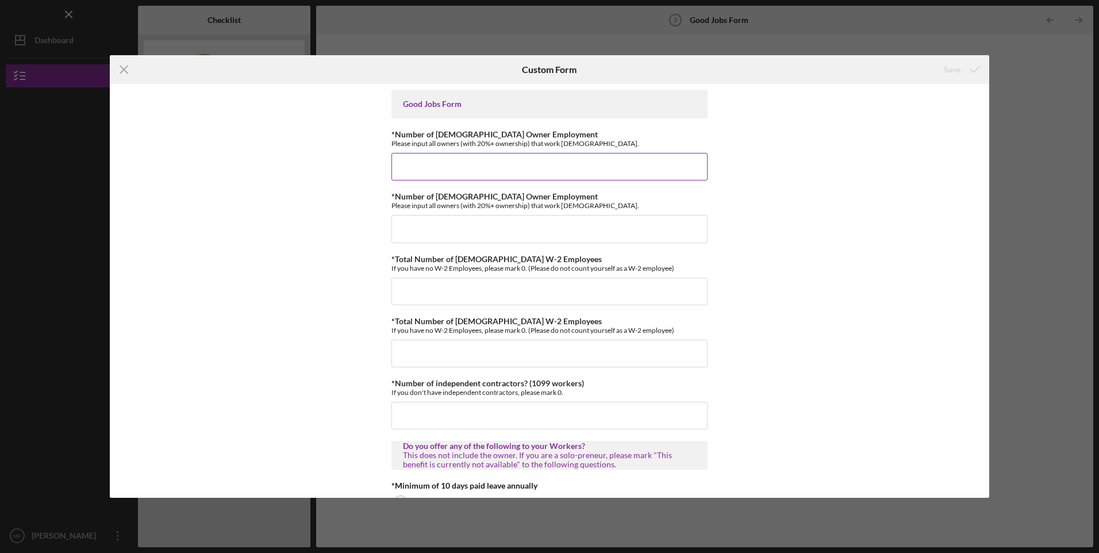
click at [592, 168] on input "*Number of [DEMOGRAPHIC_DATA] Owner Employment" at bounding box center [549, 167] width 316 height 28
type input "1"
type input "0"
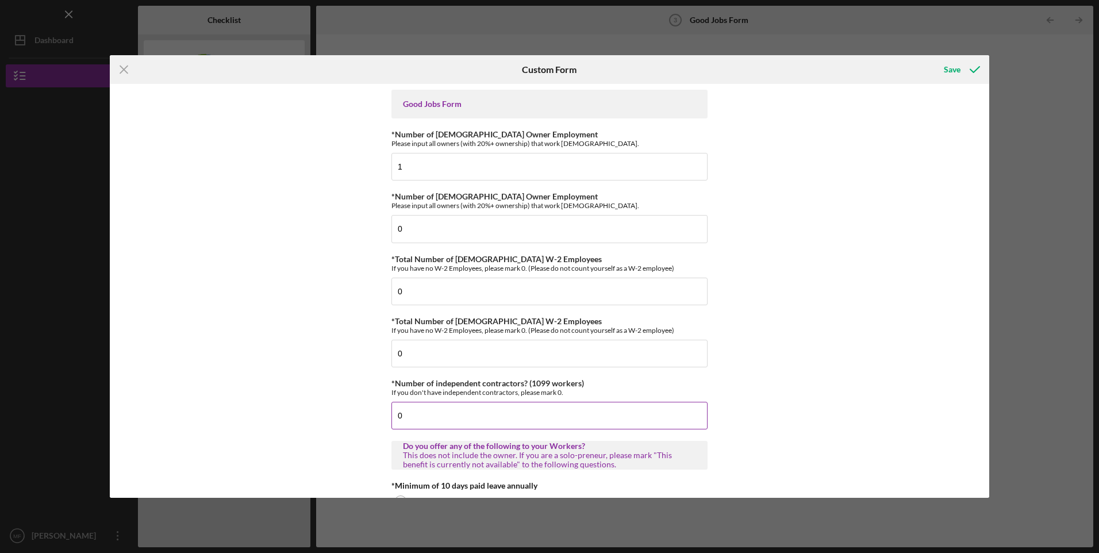
click at [451, 418] on input "0" at bounding box center [549, 416] width 316 height 28
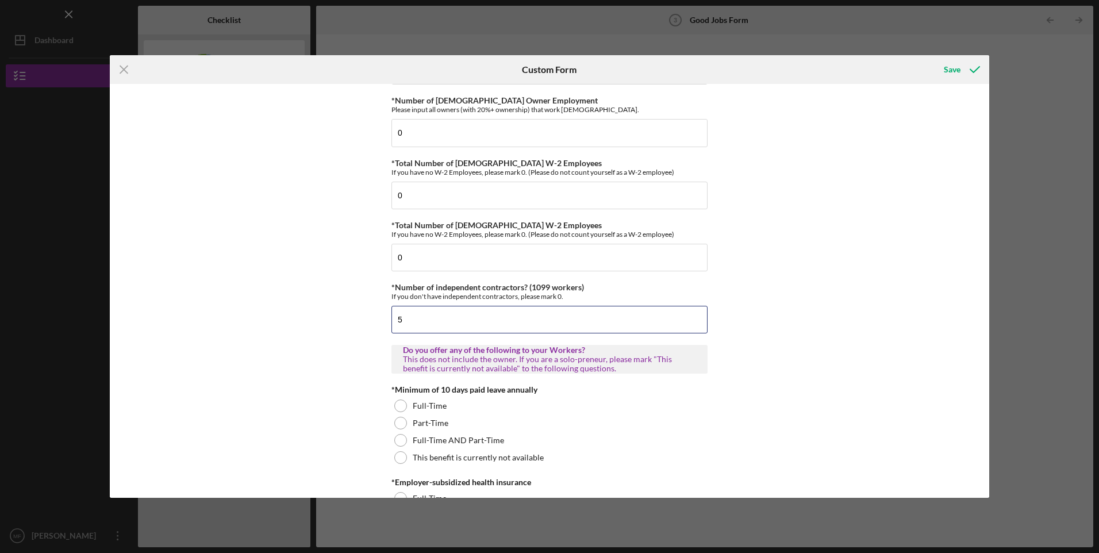
scroll to position [191, 0]
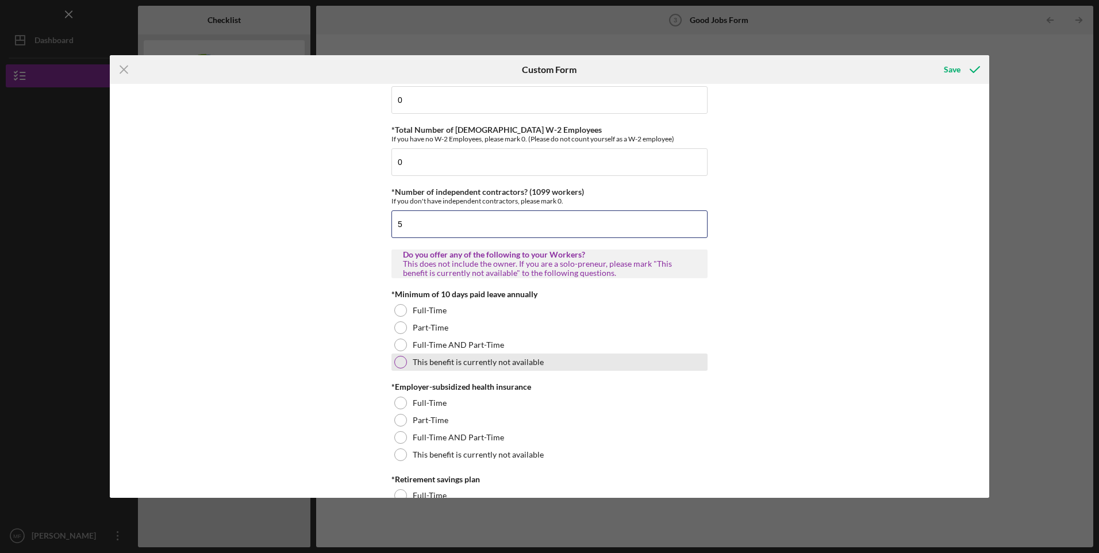
type input "5"
click at [399, 362] on div at bounding box center [400, 362] width 13 height 13
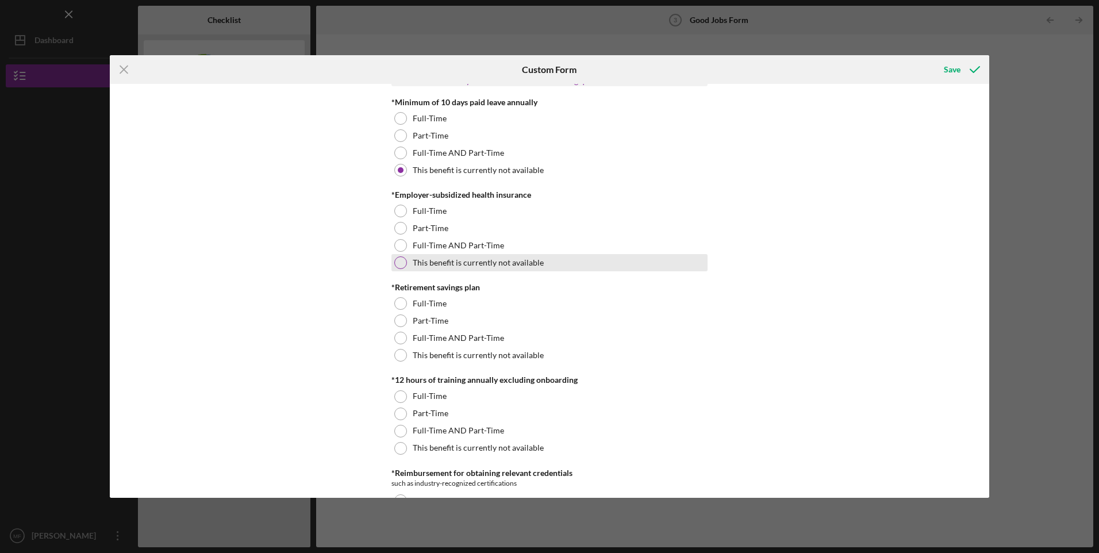
click at [400, 261] on div at bounding box center [400, 262] width 13 height 13
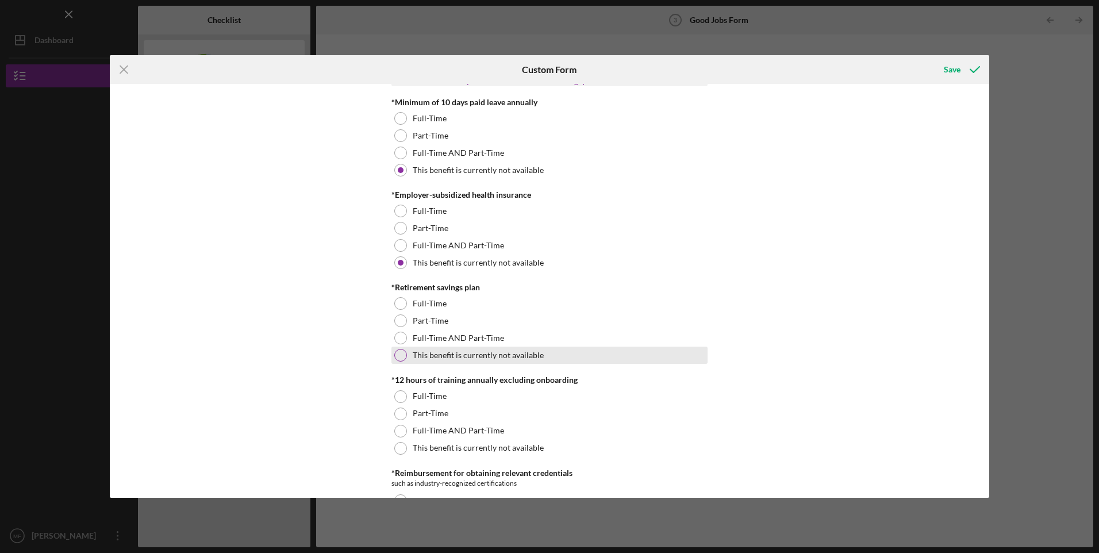
click at [401, 355] on div at bounding box center [400, 355] width 13 height 13
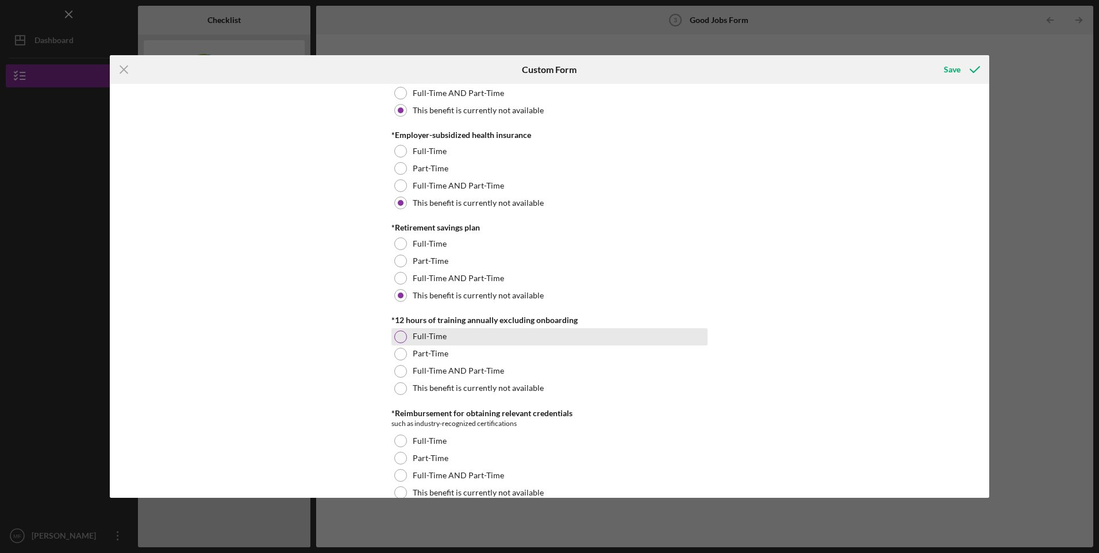
scroll to position [479, 0]
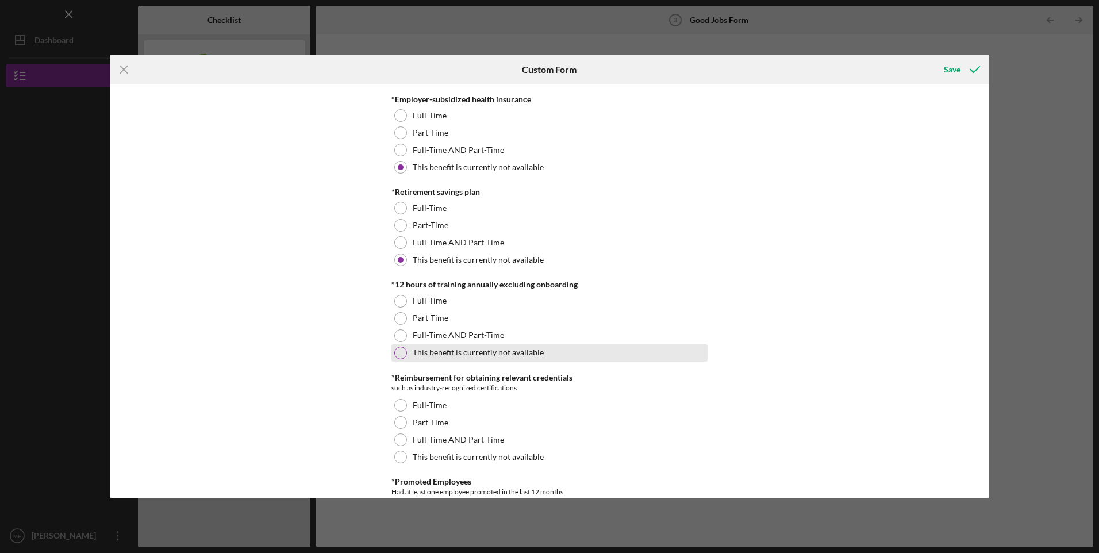
click at [400, 352] on div at bounding box center [400, 353] width 13 height 13
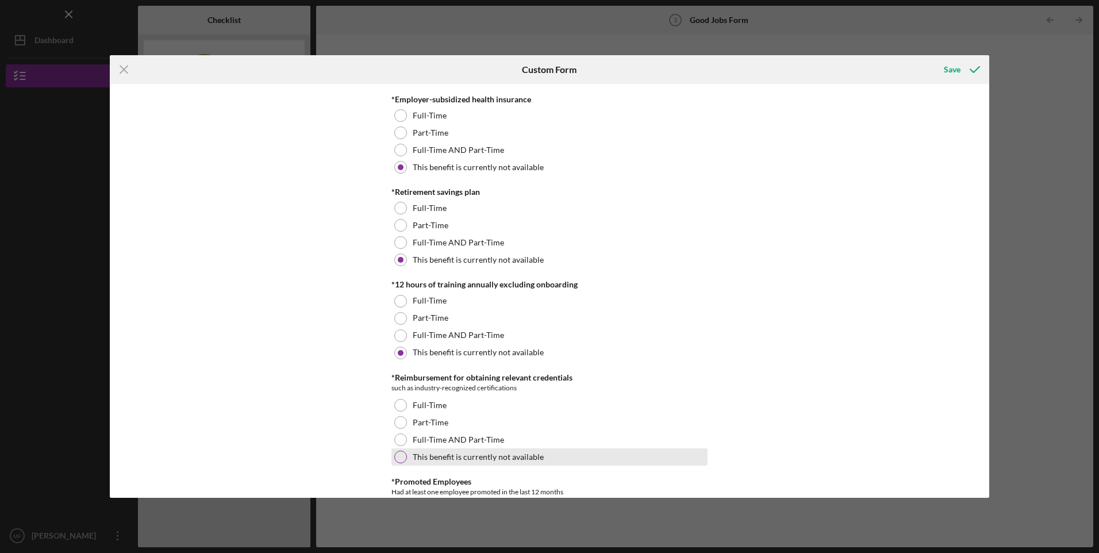
click at [397, 457] on div at bounding box center [400, 457] width 13 height 13
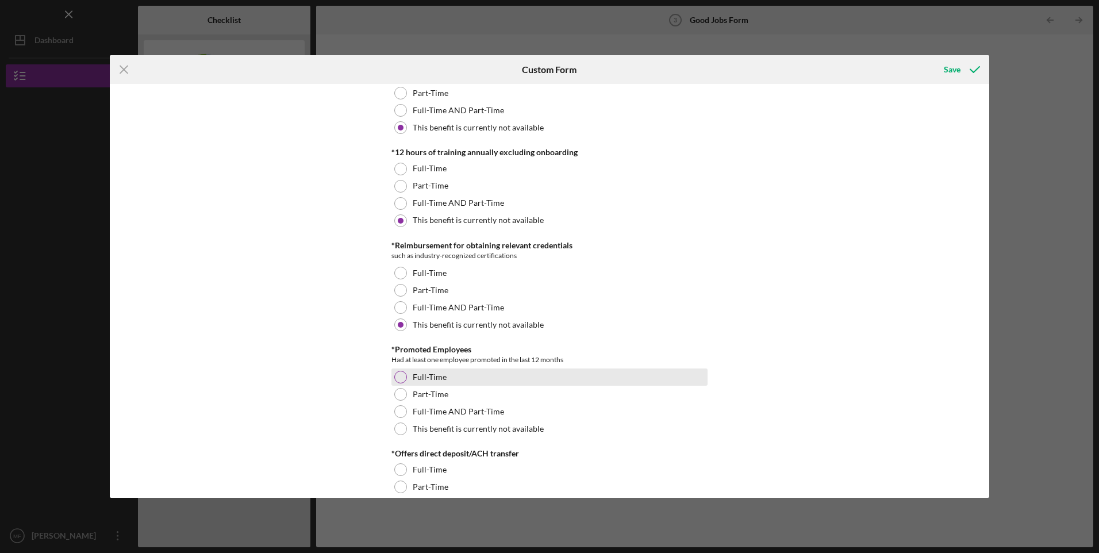
scroll to position [671, 0]
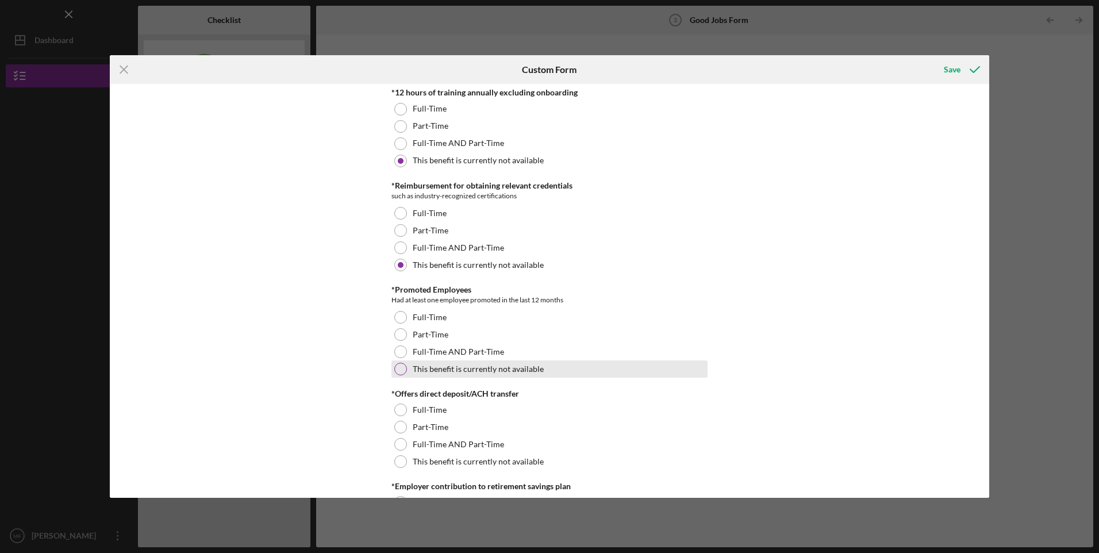
click at [400, 371] on div at bounding box center [400, 369] width 13 height 13
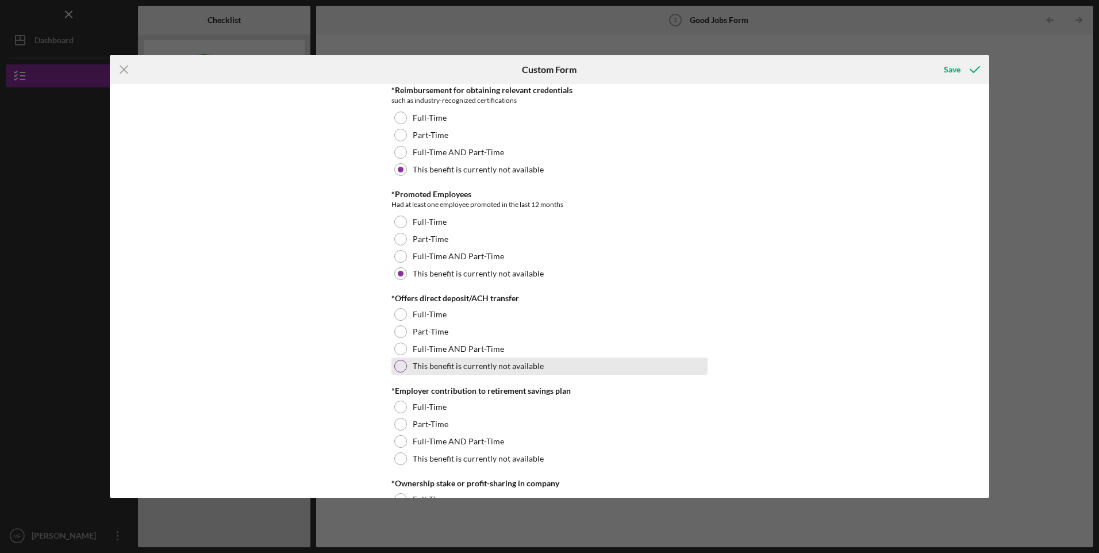
click at [402, 365] on div at bounding box center [400, 366] width 13 height 13
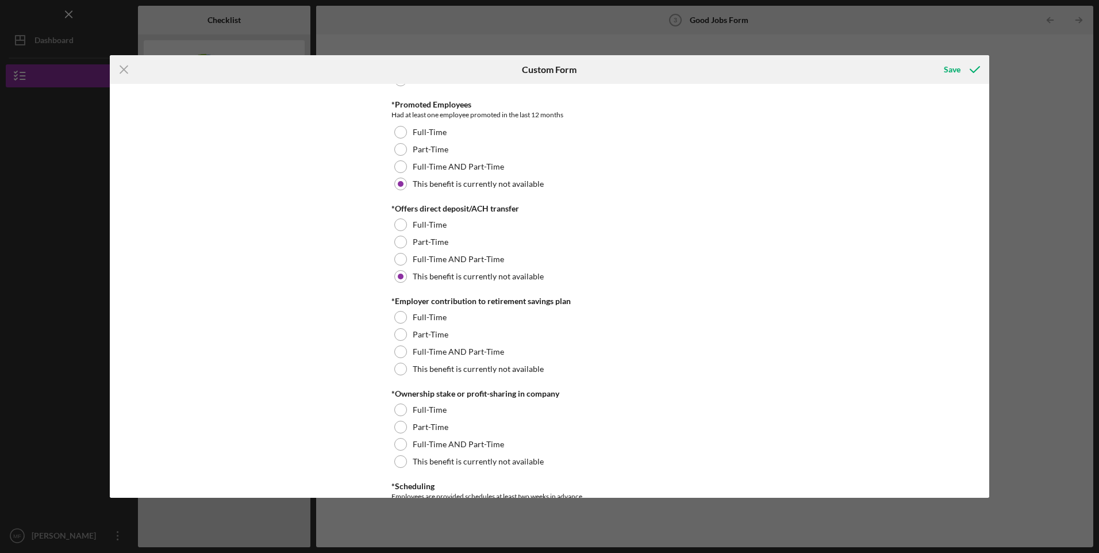
scroll to position [958, 0]
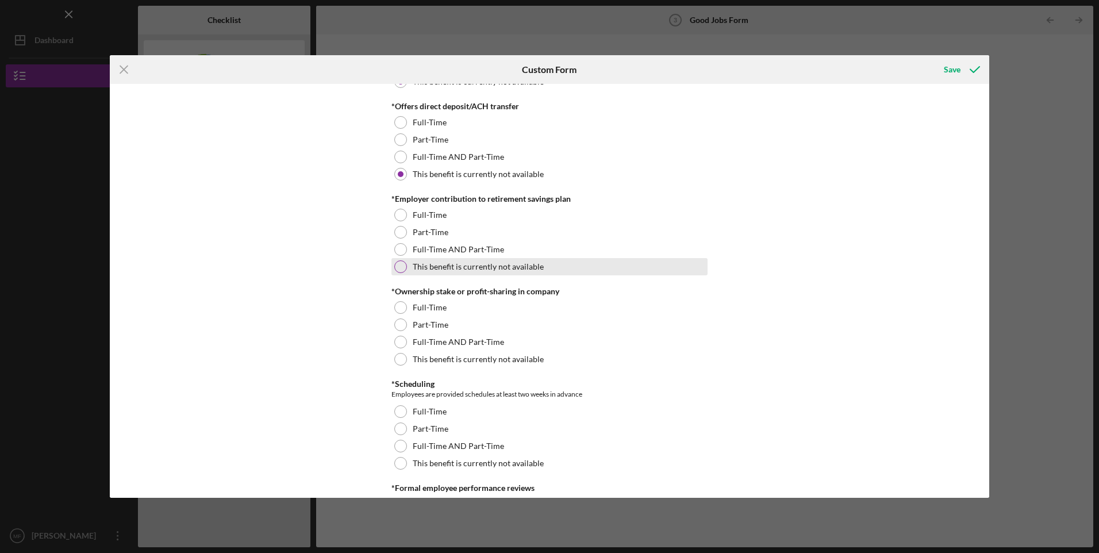
click at [401, 268] on div at bounding box center [400, 266] width 13 height 13
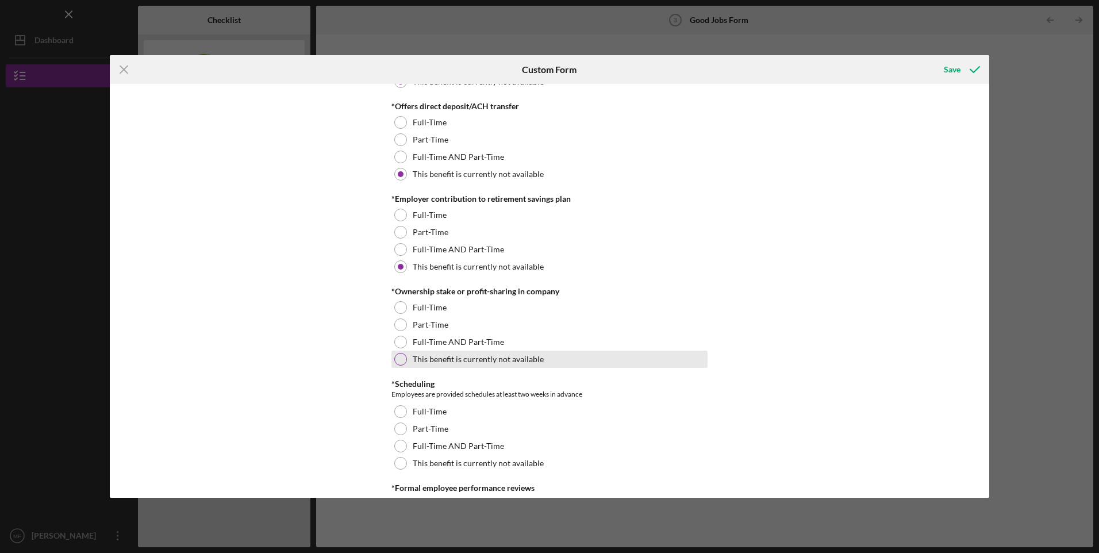
click at [396, 363] on div at bounding box center [400, 359] width 13 height 13
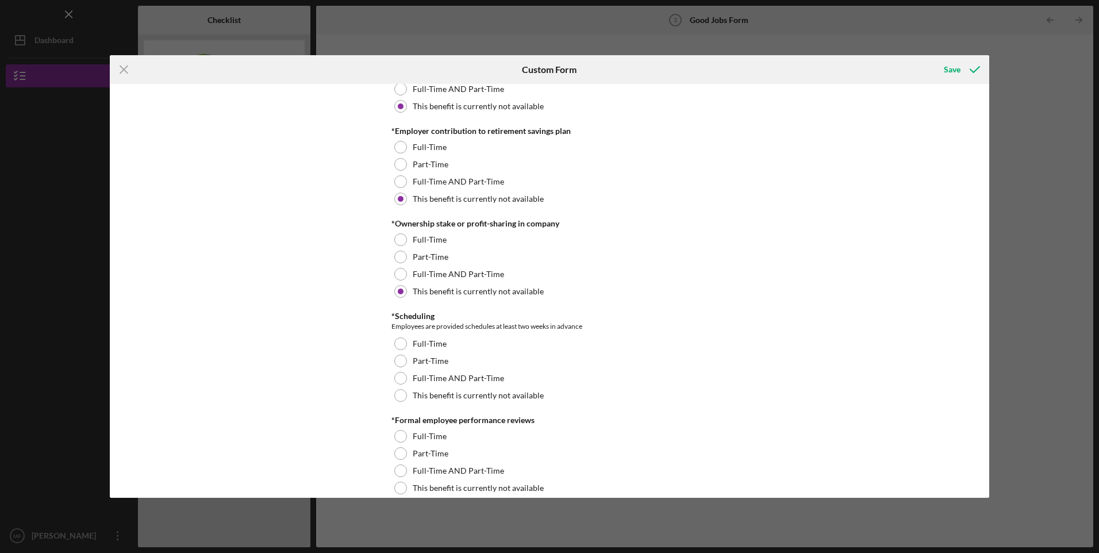
scroll to position [1053, 0]
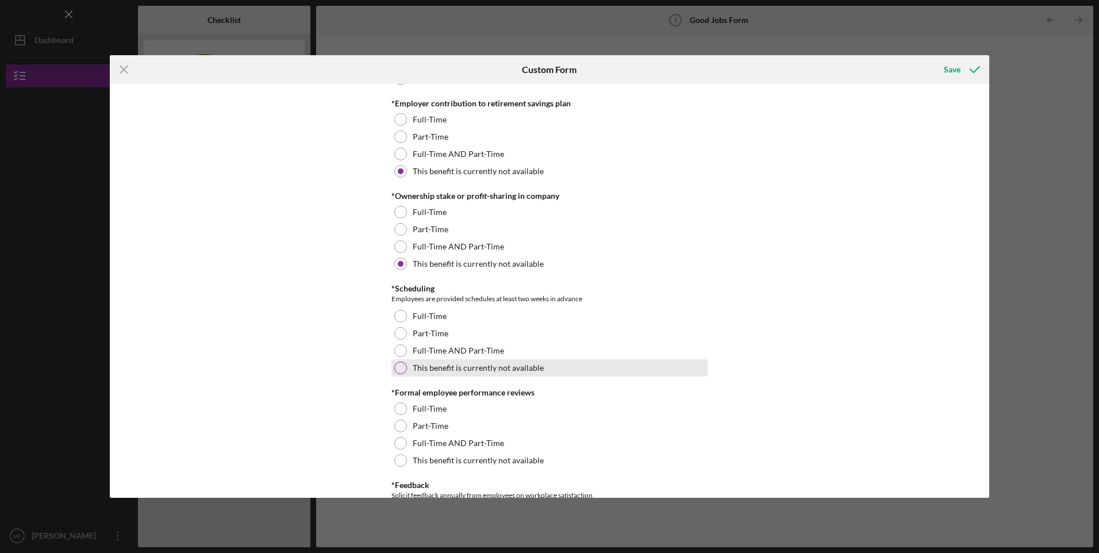
click at [398, 368] on div at bounding box center [400, 367] width 13 height 13
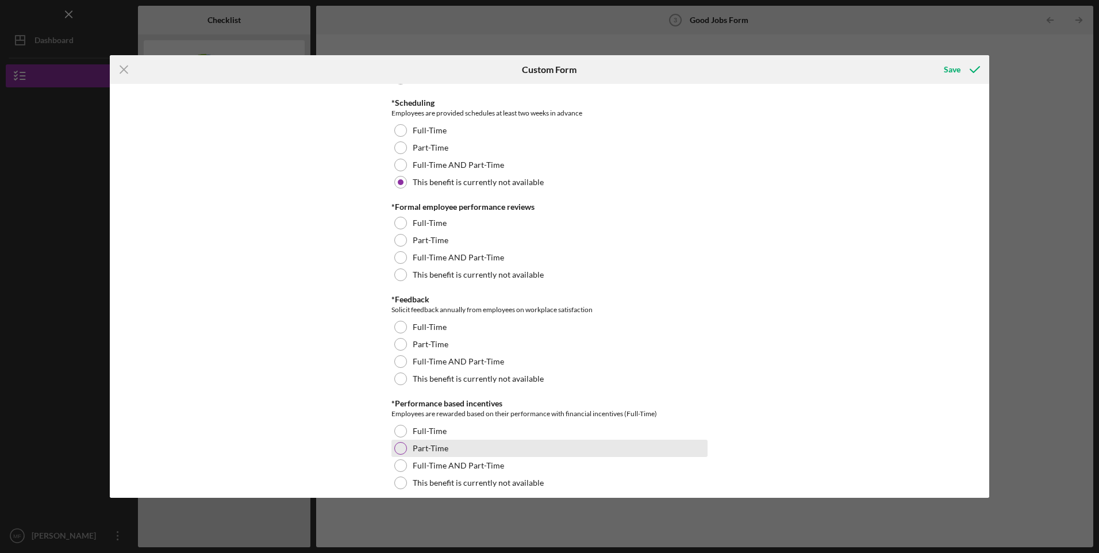
scroll to position [1245, 0]
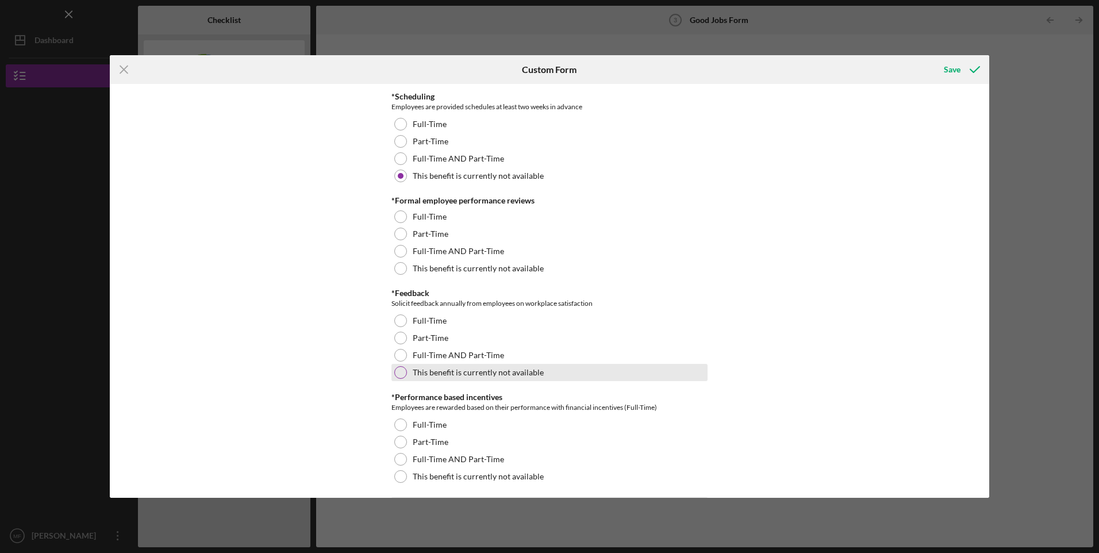
click at [399, 367] on div at bounding box center [400, 372] width 13 height 13
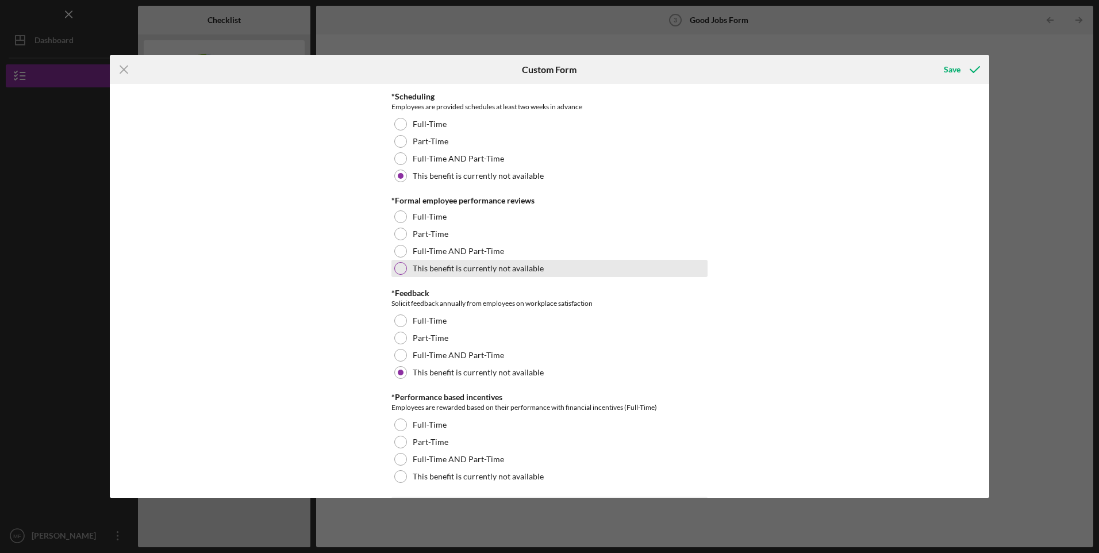
click at [400, 268] on div at bounding box center [400, 268] width 13 height 13
click at [397, 253] on div at bounding box center [400, 251] width 13 height 13
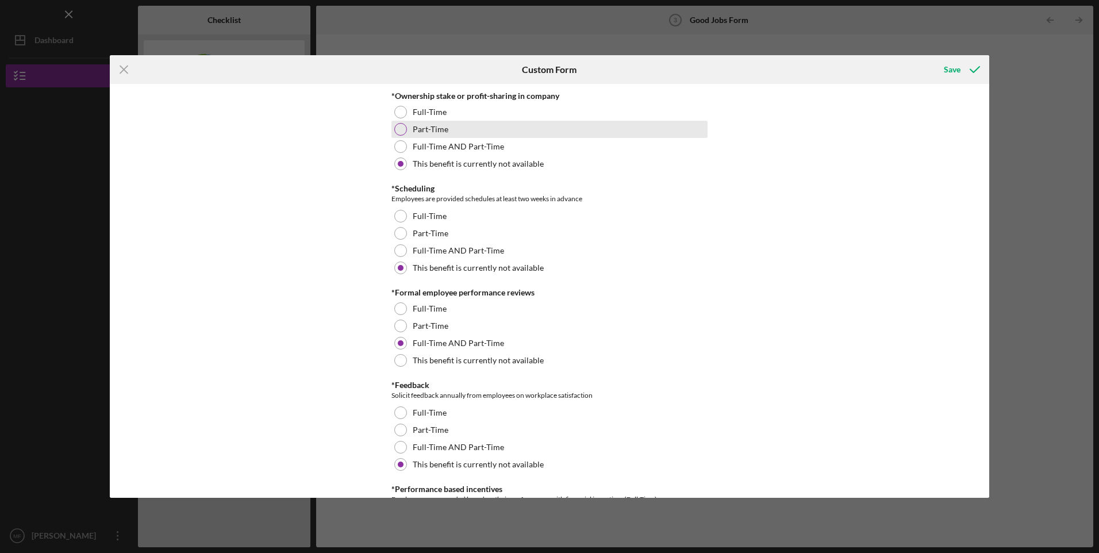
scroll to position [1341, 0]
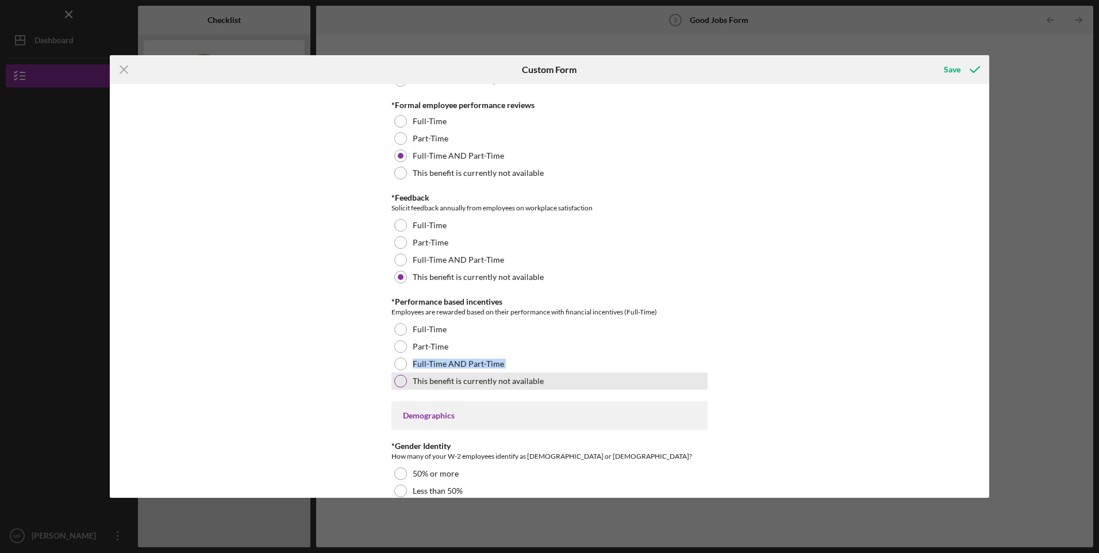
drag, startPoint x: 399, startPoint y: 364, endPoint x: 398, endPoint y: 376, distance: 12.7
click at [398, 376] on div "*Performance based incentives Employees are rewarded based on their performance…" at bounding box center [549, 343] width 316 height 93
click at [398, 376] on div at bounding box center [400, 381] width 13 height 13
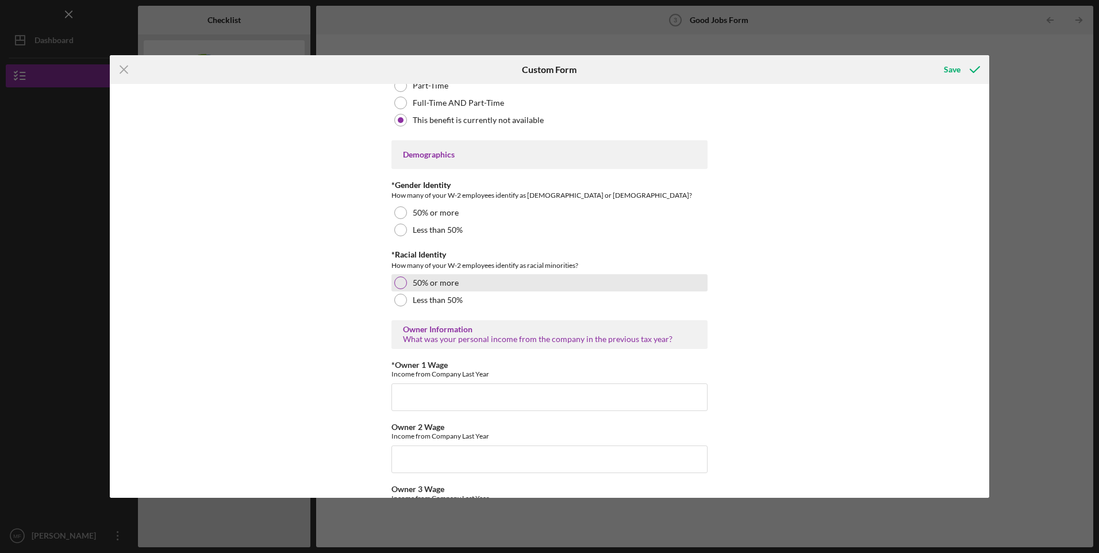
scroll to position [1533, 0]
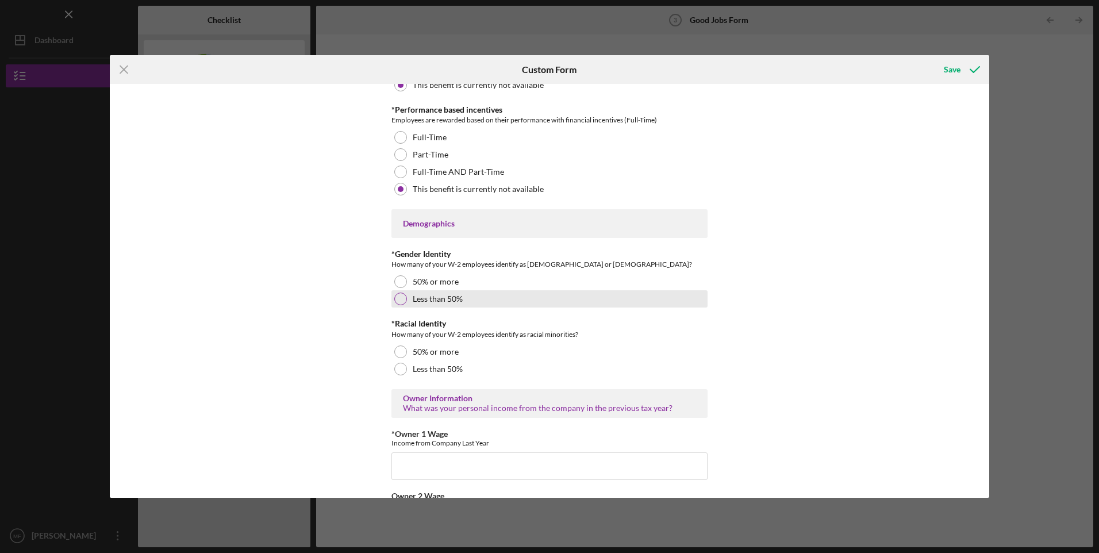
click at [399, 299] on div at bounding box center [400, 299] width 13 height 13
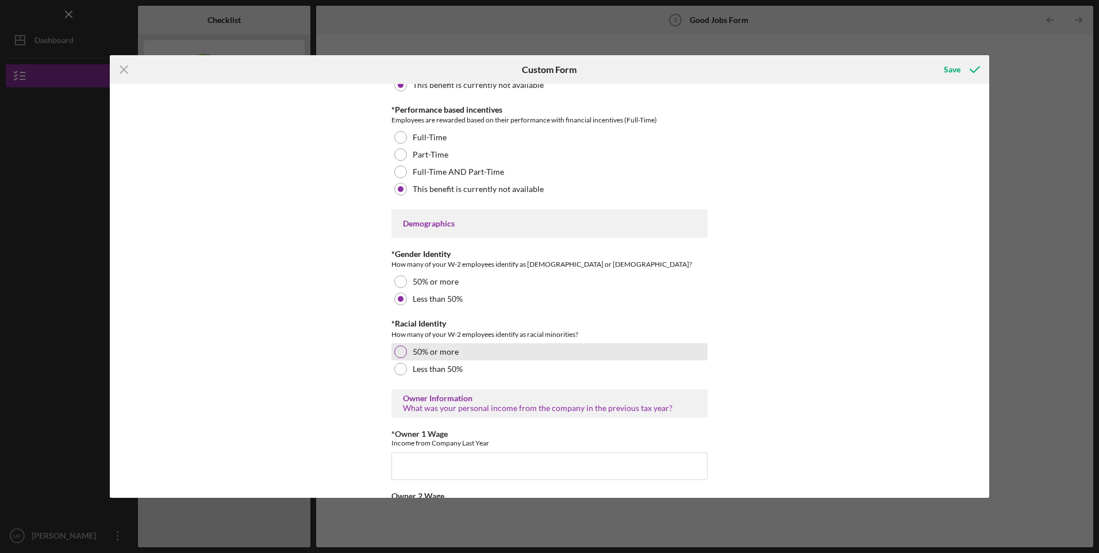
click at [404, 349] on div at bounding box center [400, 351] width 13 height 13
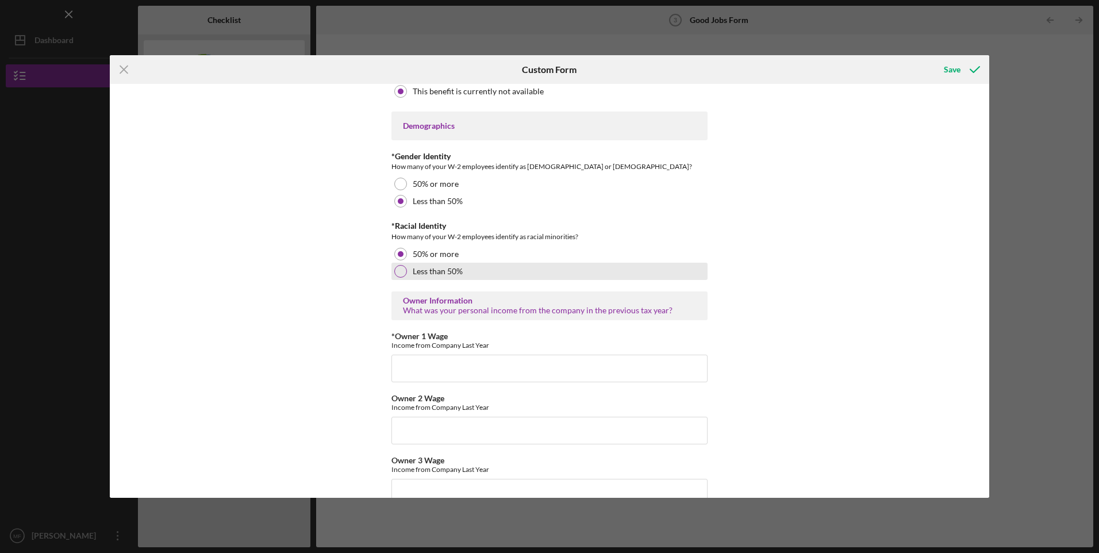
scroll to position [1724, 0]
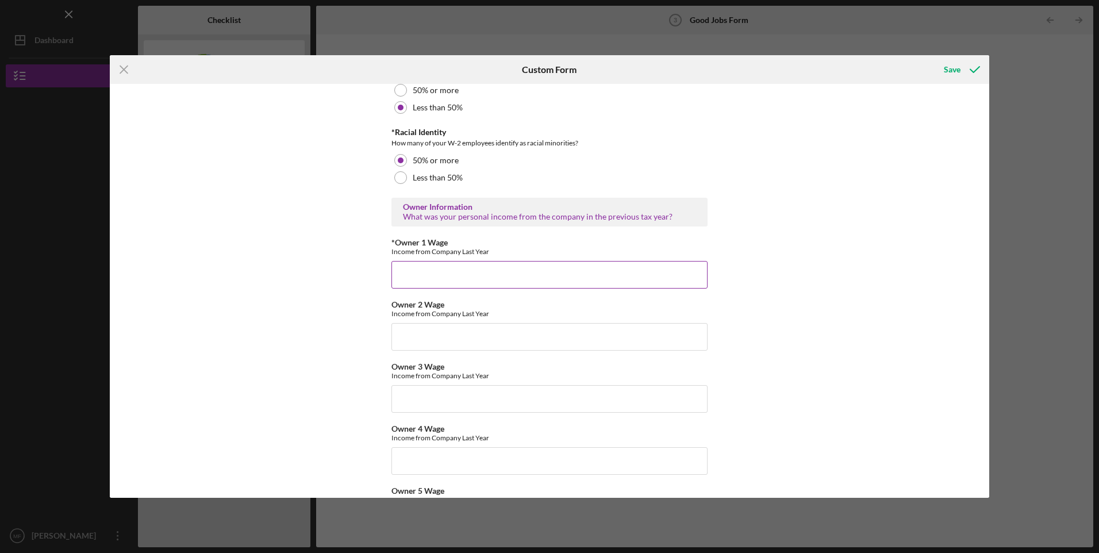
drag, startPoint x: 549, startPoint y: 271, endPoint x: 555, endPoint y: 266, distance: 7.4
click at [549, 271] on input "*Owner 1 Wage" at bounding box center [549, 275] width 316 height 28
type input "130000"
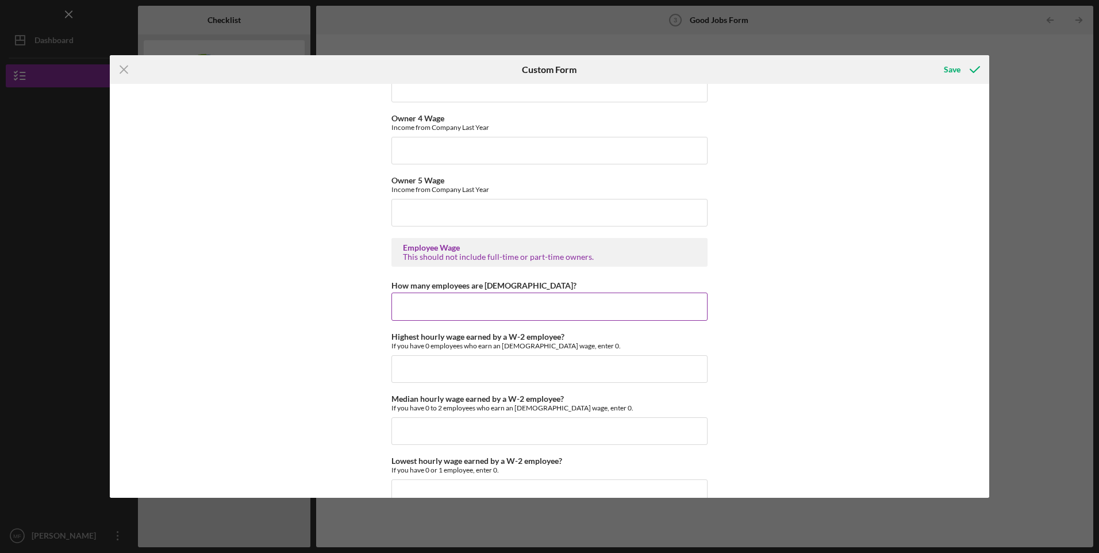
scroll to position [2107, 0]
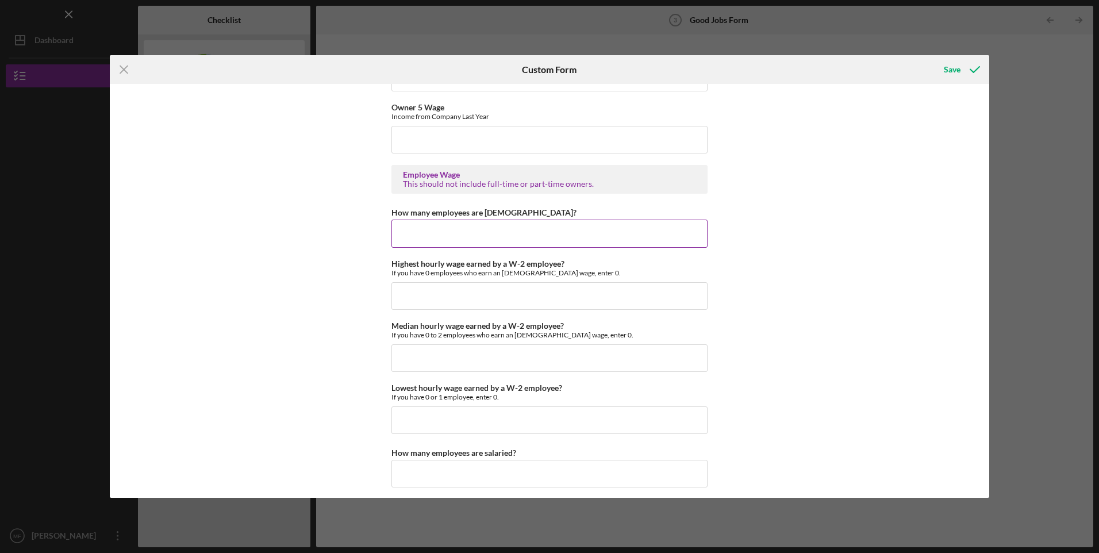
drag, startPoint x: 582, startPoint y: 233, endPoint x: 589, endPoint y: 196, distance: 37.5
click at [582, 233] on input "How many employees are [DEMOGRAPHIC_DATA]?" at bounding box center [549, 234] width 316 height 28
type input "0"
type input "$0"
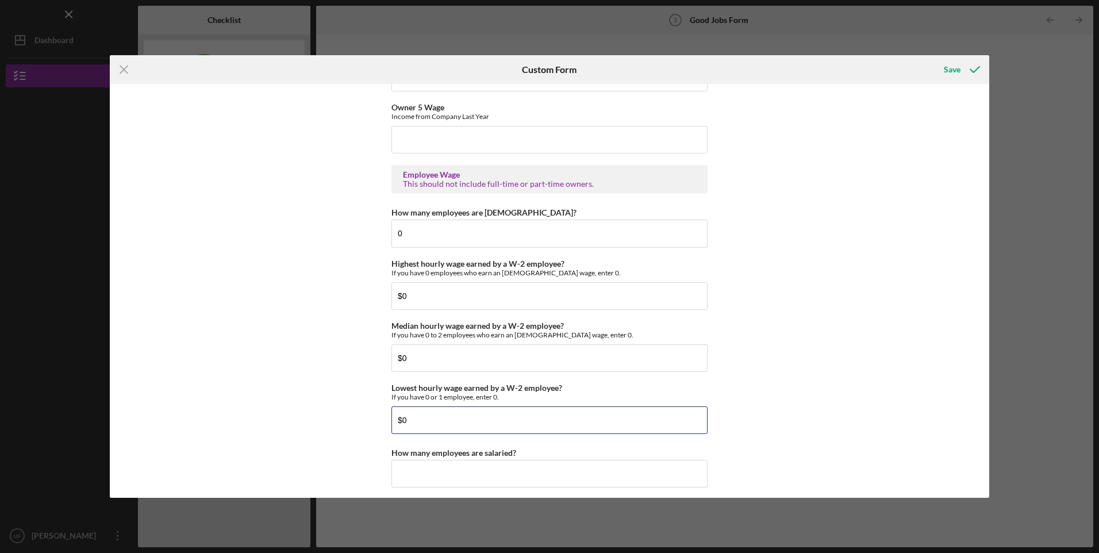
type input "$0"
type input "0"
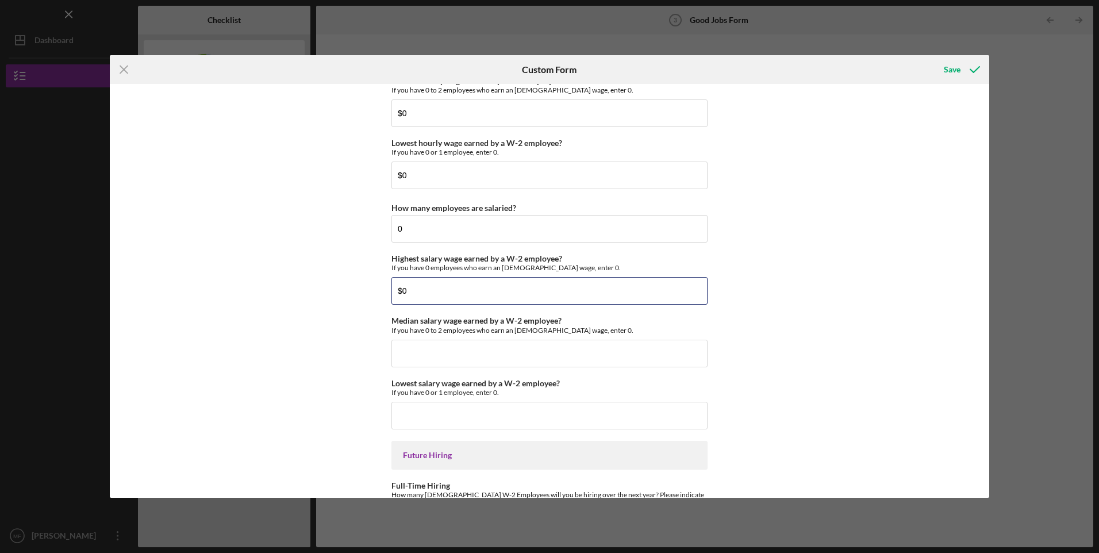
type input "$0"
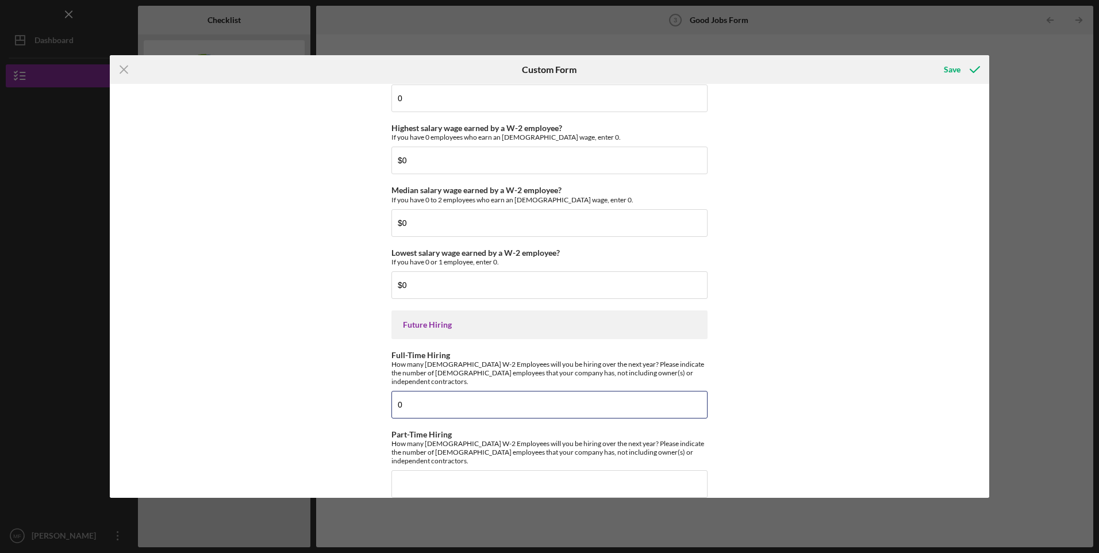
type input "0"
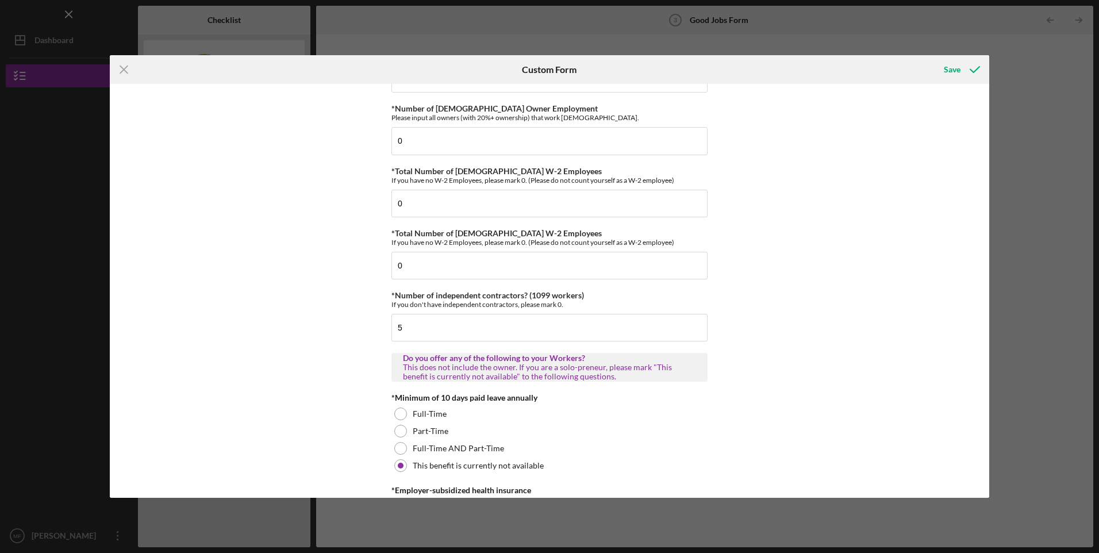
scroll to position [0, 0]
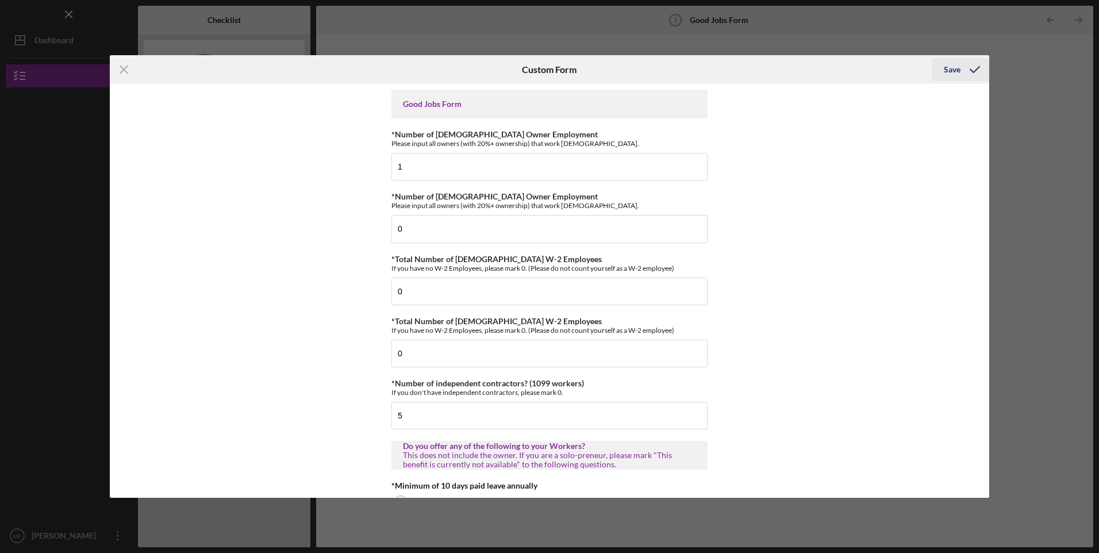
click at [957, 71] on div "Save" at bounding box center [952, 69] width 17 height 23
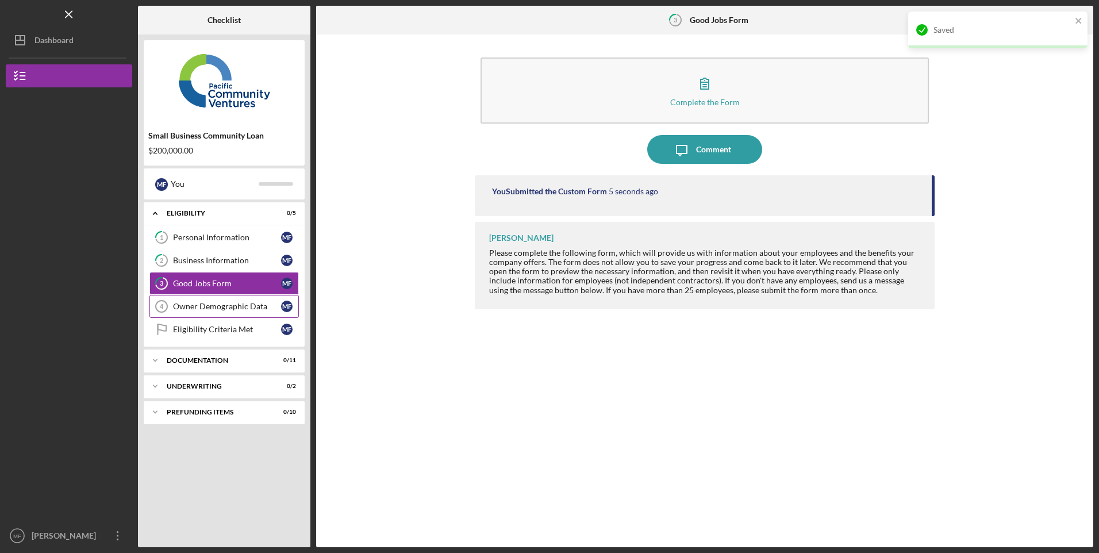
click at [231, 302] on div "Owner Demographic Data" at bounding box center [227, 306] width 108 height 9
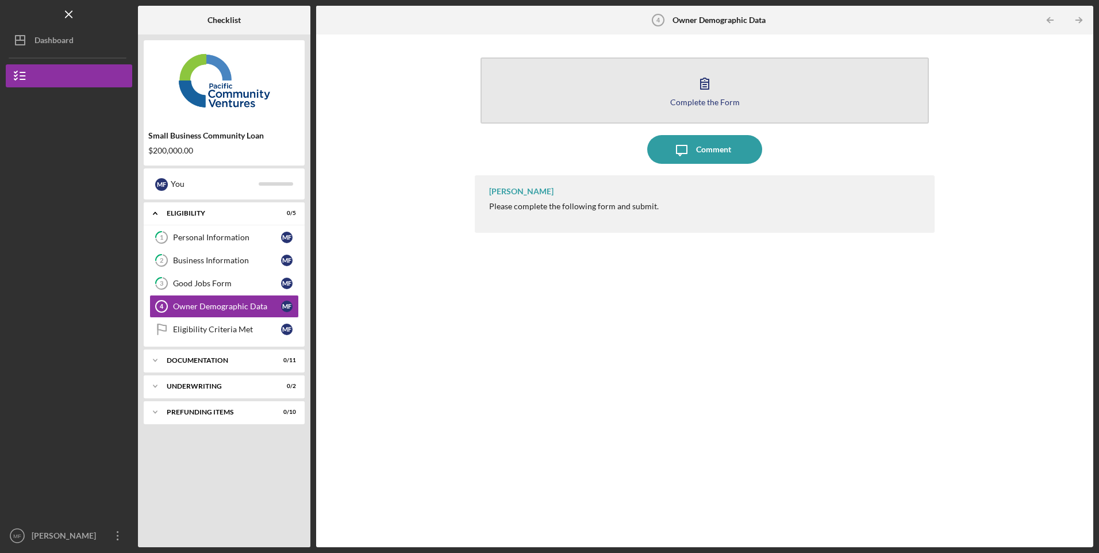
click at [711, 104] on div "Complete the Form" at bounding box center [705, 102] width 70 height 9
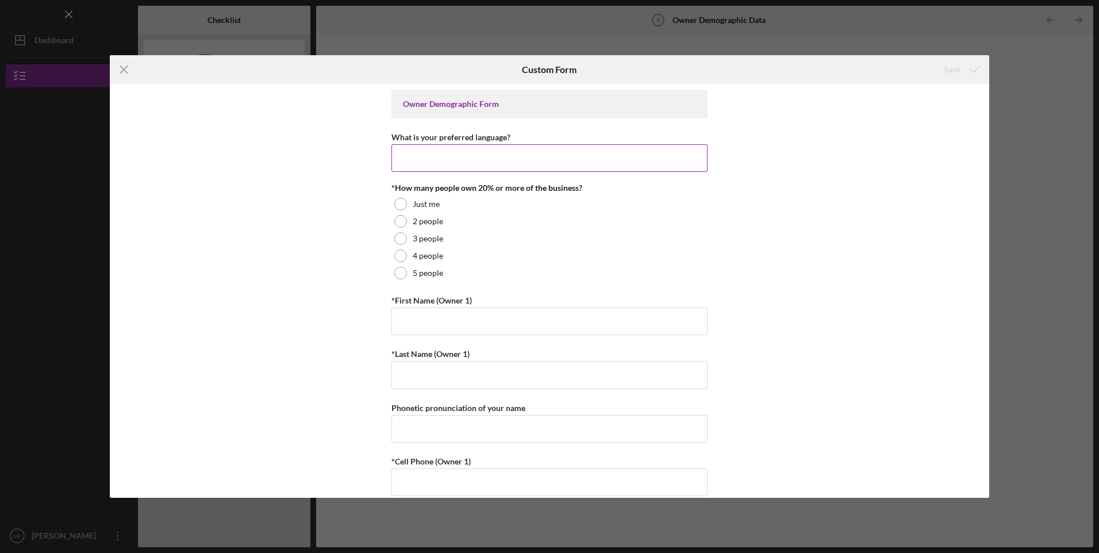
click at [498, 155] on input "What is your preferred language?" at bounding box center [549, 158] width 316 height 28
type input "English"
click at [405, 199] on div "Just me" at bounding box center [549, 203] width 316 height 17
click at [465, 325] on input "*First Name (Owner 1)" at bounding box center [549, 321] width 316 height 28
type input "Mark"
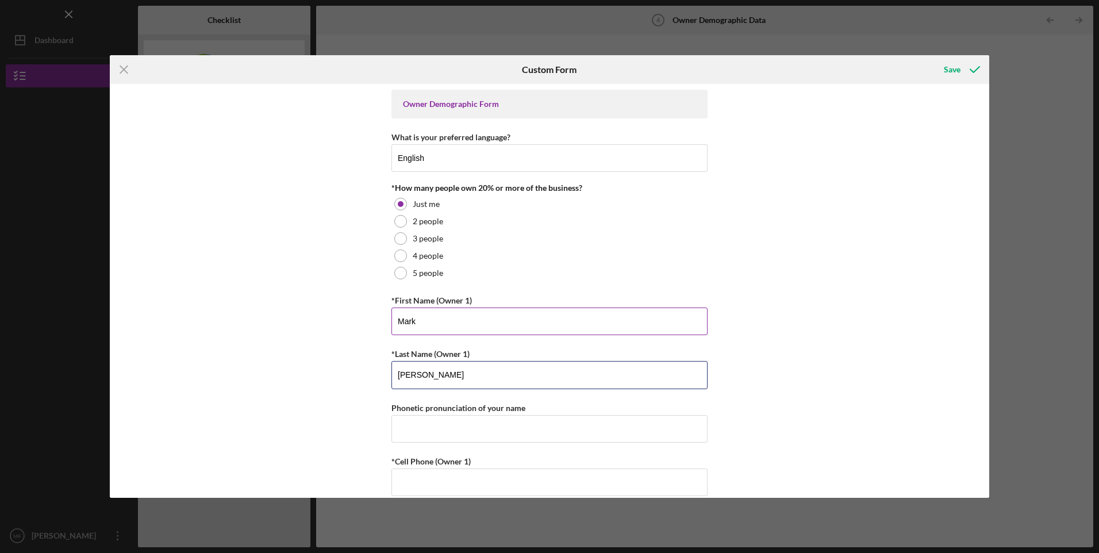
type input "[PERSON_NAME]"
type input "Mar-k"
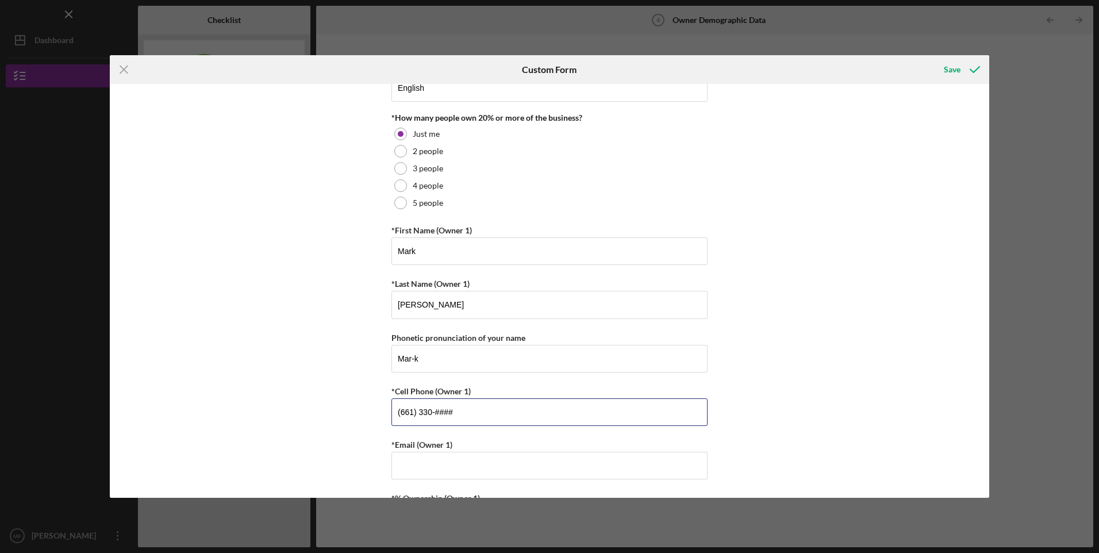
scroll to position [191, 0]
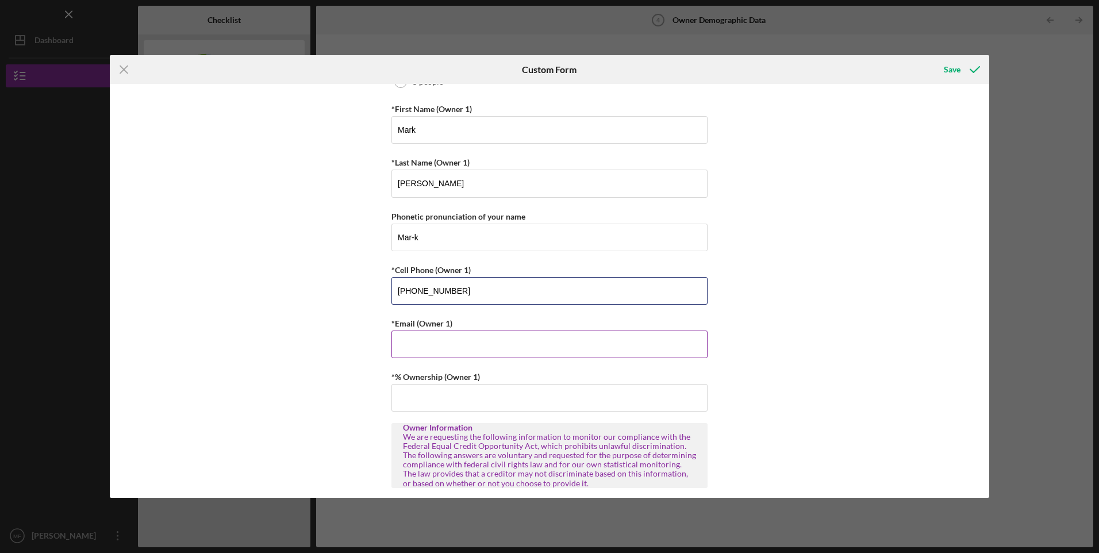
type input "[PHONE_NUMBER]"
click at [579, 337] on input "*Email (Owner 1)" at bounding box center [549, 344] width 316 height 28
type input "[EMAIL_ADDRESS][DOMAIN_NAME]"
click at [456, 392] on input "*% Ownership (Owner 1)" at bounding box center [549, 398] width 316 height 28
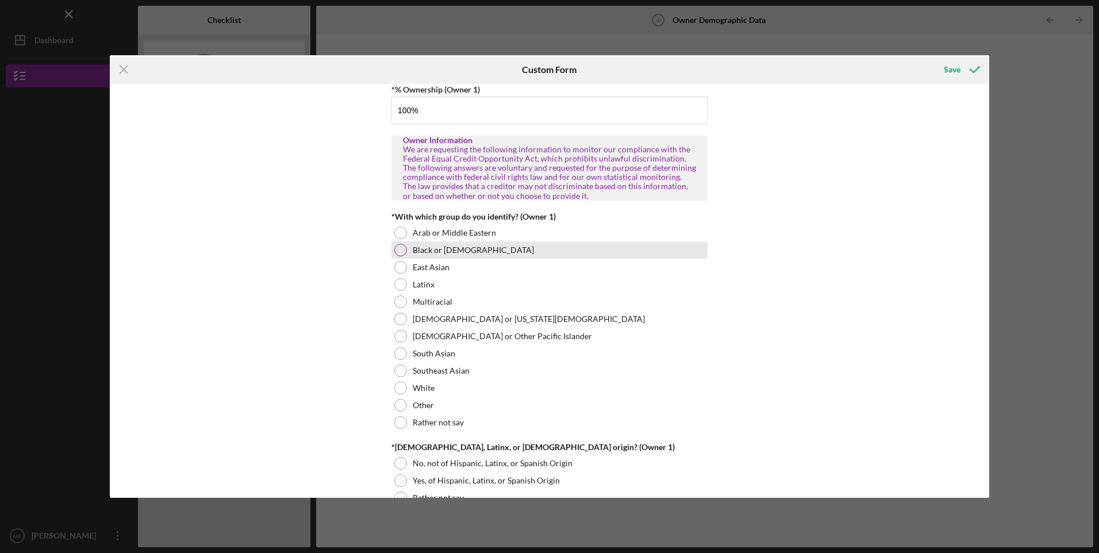
type input "100.00000%"
click at [401, 251] on div at bounding box center [400, 250] width 13 height 13
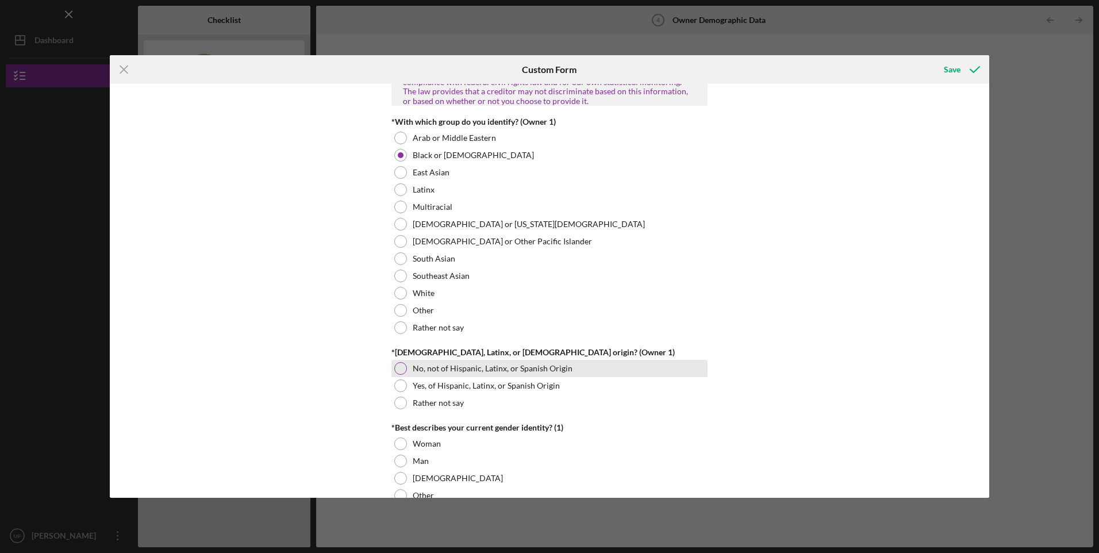
scroll to position [575, 0]
click at [399, 367] on div at bounding box center [400, 367] width 13 height 13
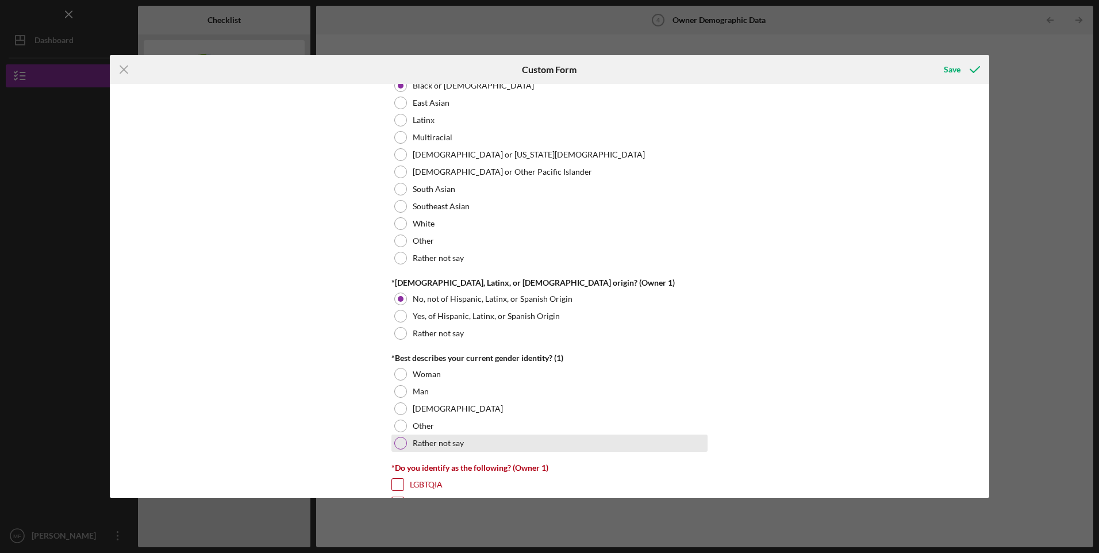
scroll to position [671, 0]
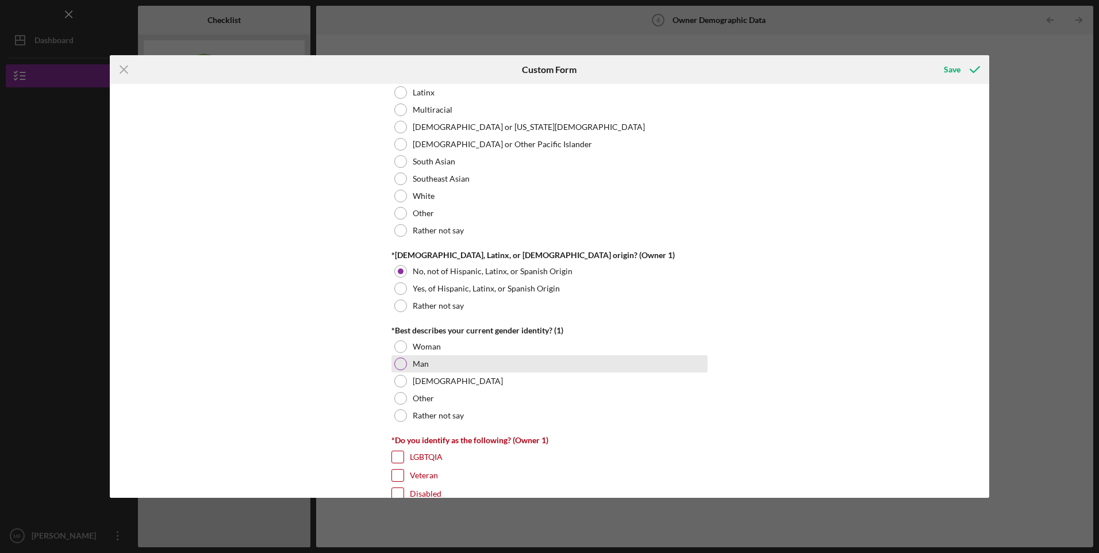
click at [406, 361] on div "Man" at bounding box center [549, 363] width 316 height 17
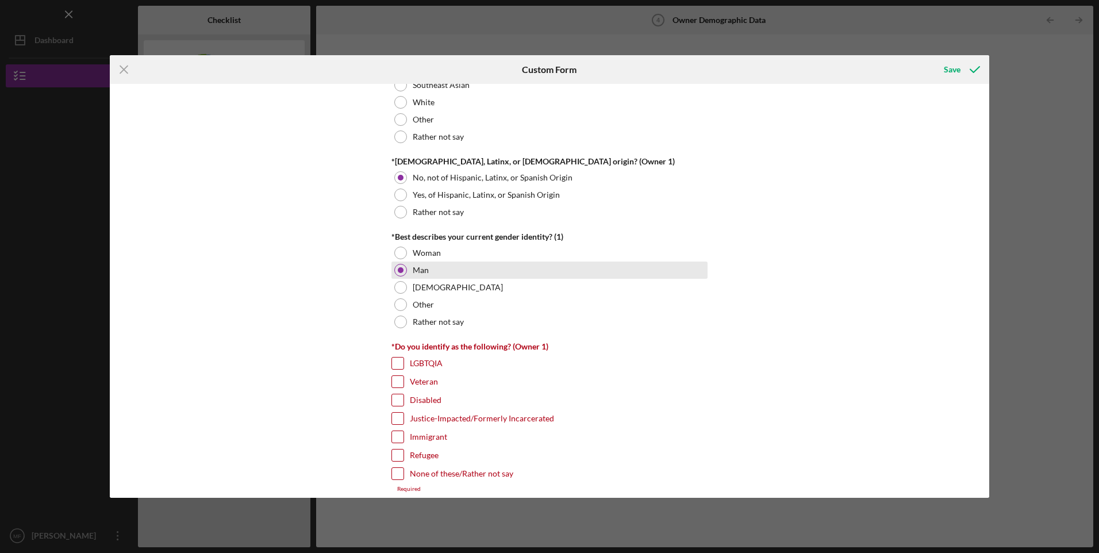
scroll to position [862, 0]
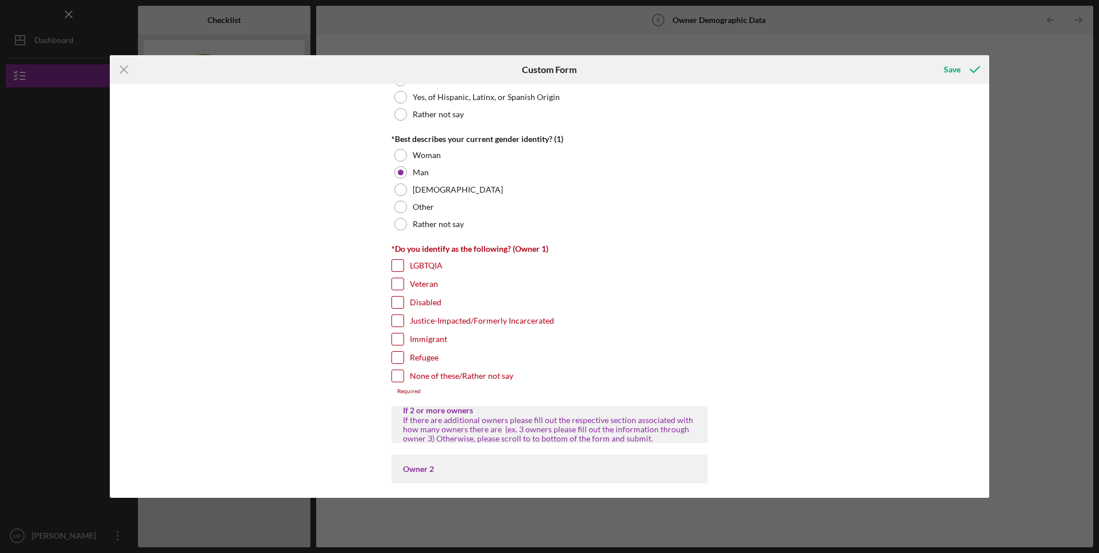
drag, startPoint x: 401, startPoint y: 375, endPoint x: 561, endPoint y: 372, distance: 160.4
click at [401, 375] on input "None of these/Rather not say" at bounding box center [397, 375] width 11 height 11
checkbox input "true"
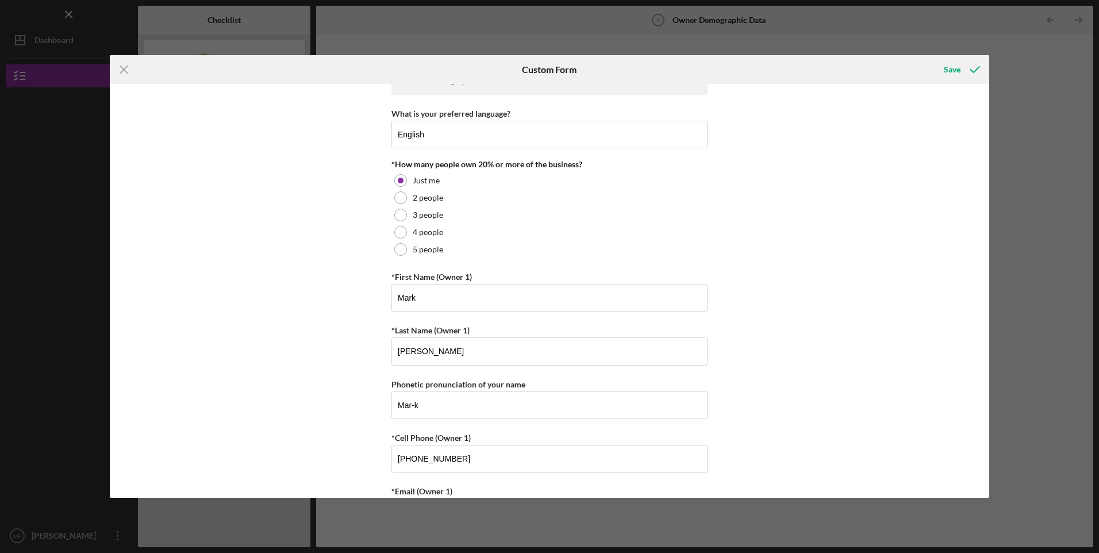
scroll to position [0, 0]
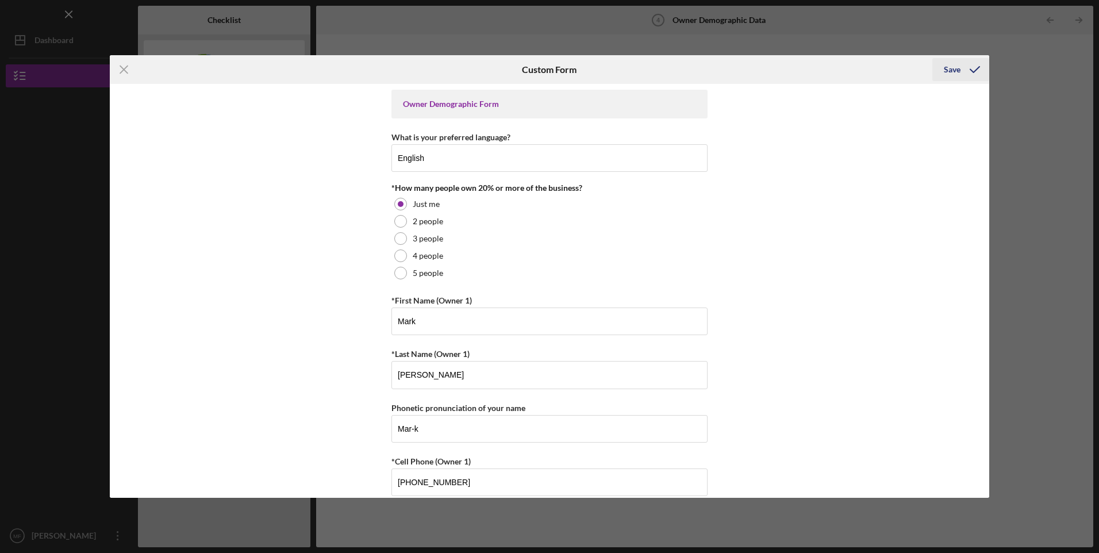
click at [954, 68] on div "Save" at bounding box center [952, 69] width 17 height 23
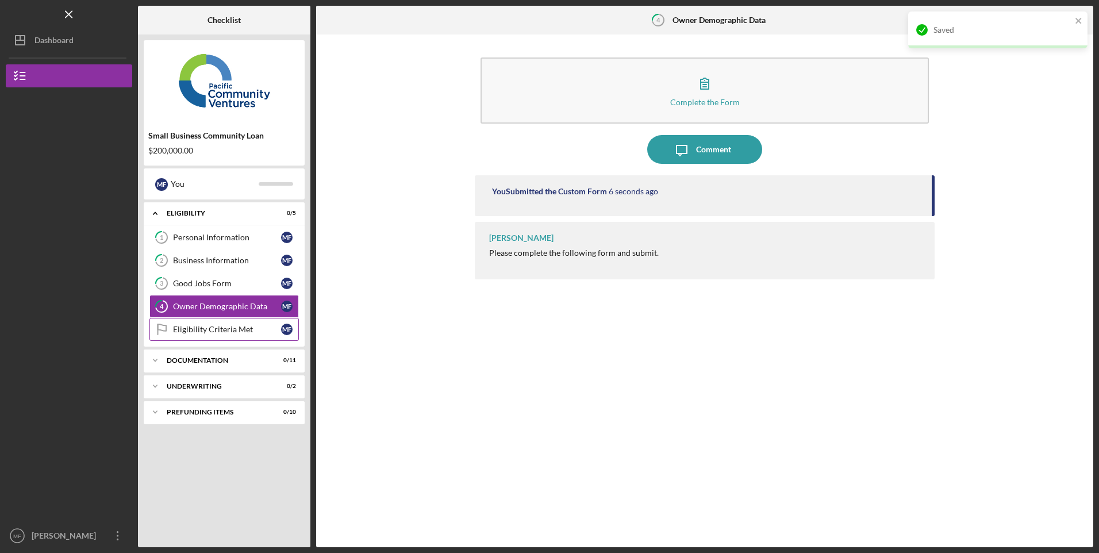
click at [237, 334] on div "Eligibility Criteria Met" at bounding box center [227, 329] width 108 height 9
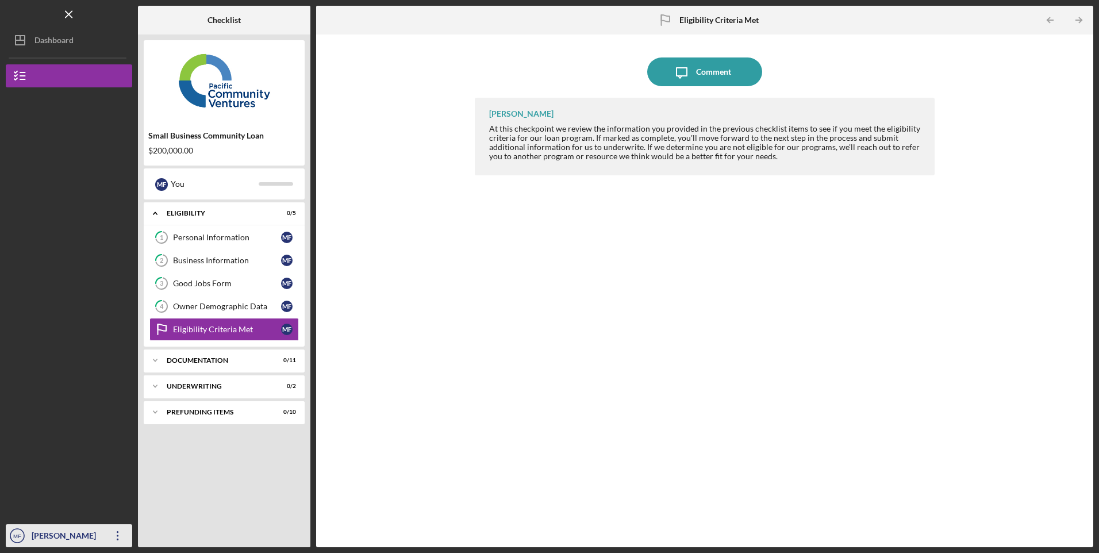
click at [21, 532] on icon "MF" at bounding box center [17, 535] width 23 height 29
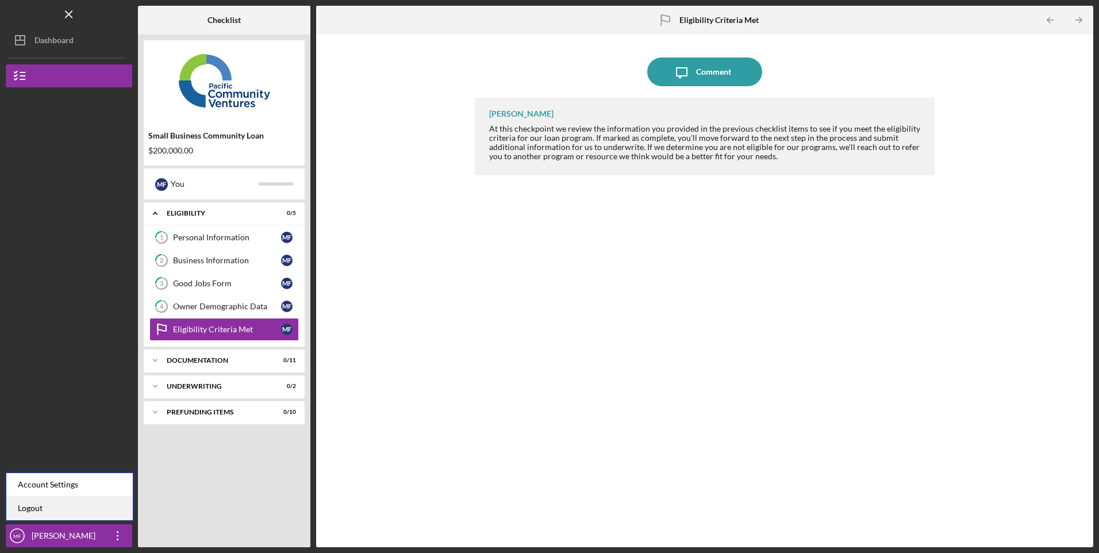
click at [44, 510] on link "Logout" at bounding box center [69, 509] width 126 height 24
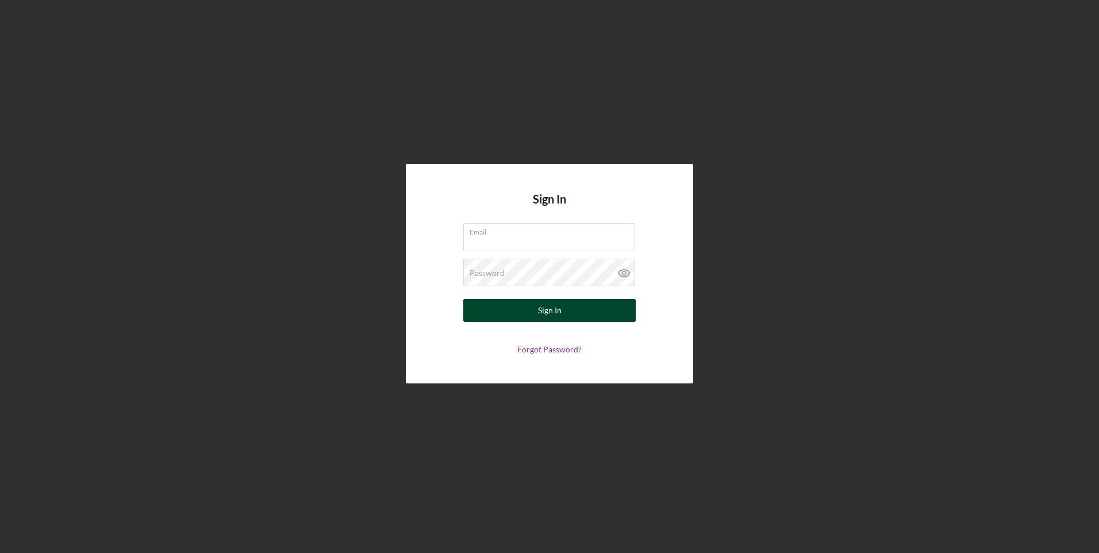
type input "[EMAIL_ADDRESS][DOMAIN_NAME]"
